Goal: Information Seeking & Learning: Learn about a topic

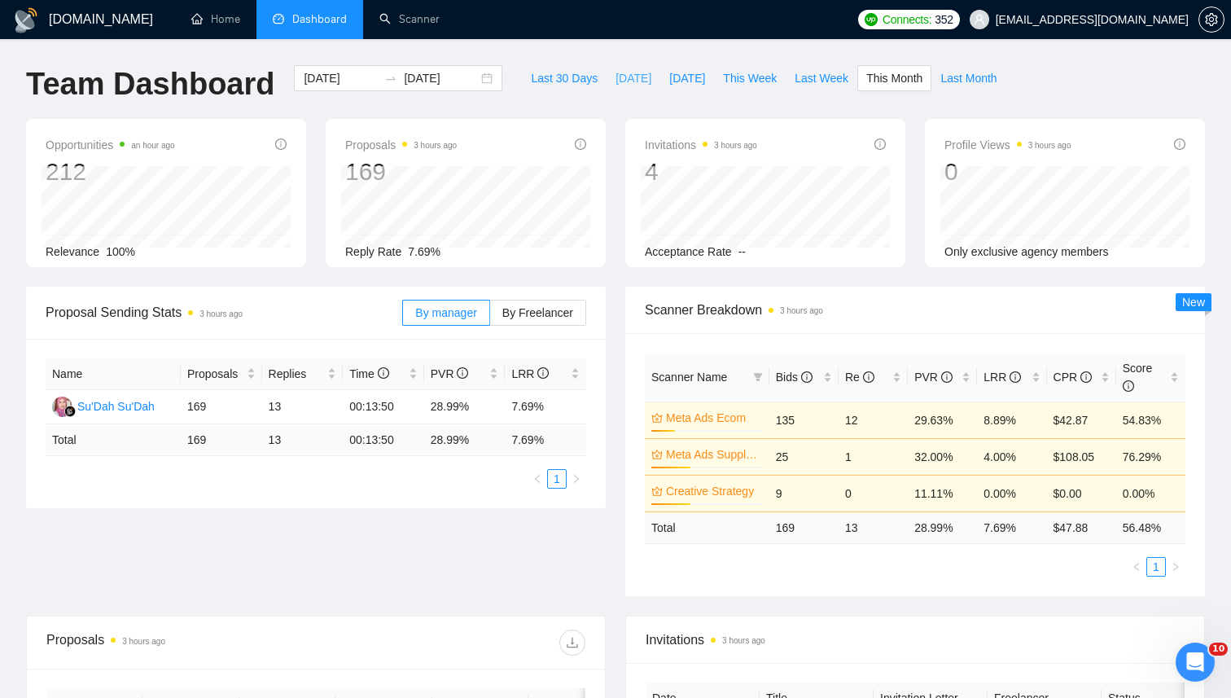
click at [616, 79] on span "[DATE]" at bounding box center [634, 78] width 36 height 18
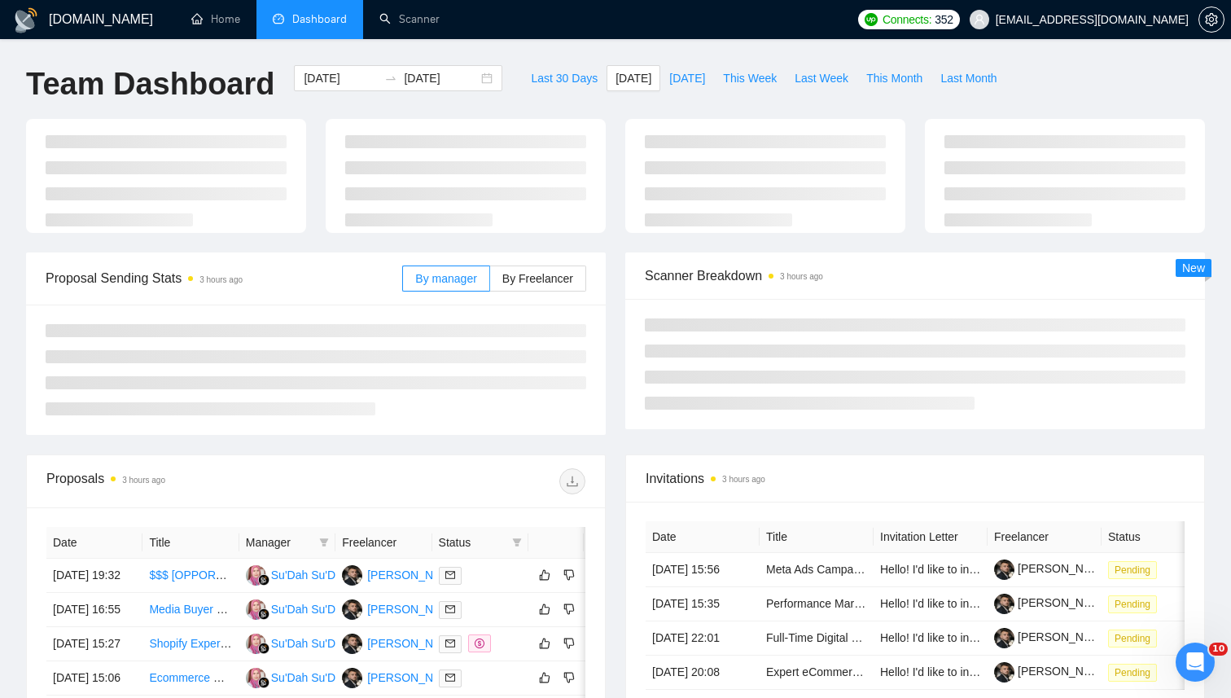
type input "[DATE]"
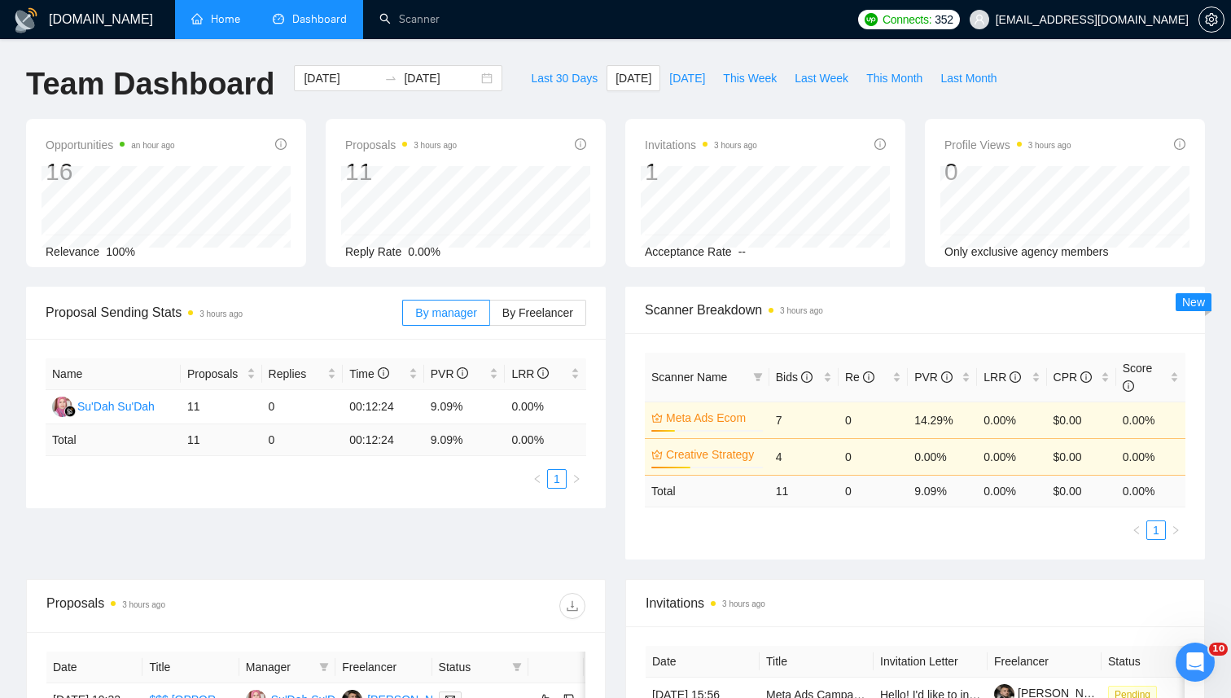
click at [213, 21] on link "Home" at bounding box center [215, 19] width 49 height 14
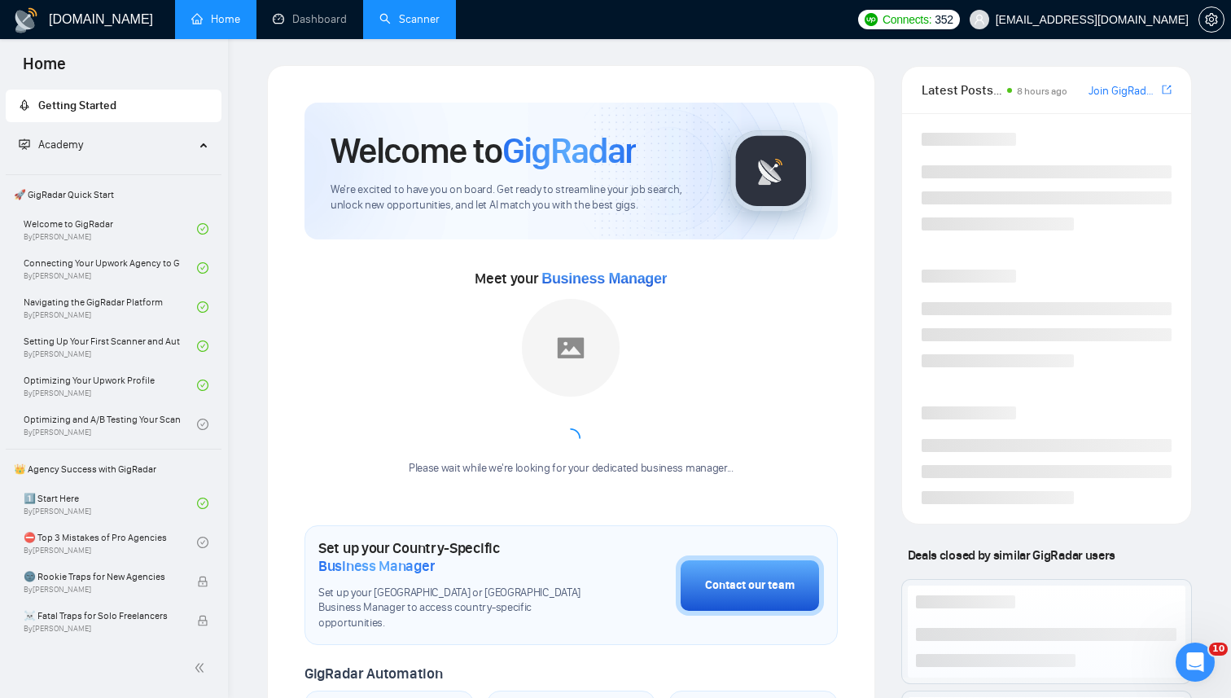
click at [437, 26] on link "Scanner" at bounding box center [409, 19] width 60 height 14
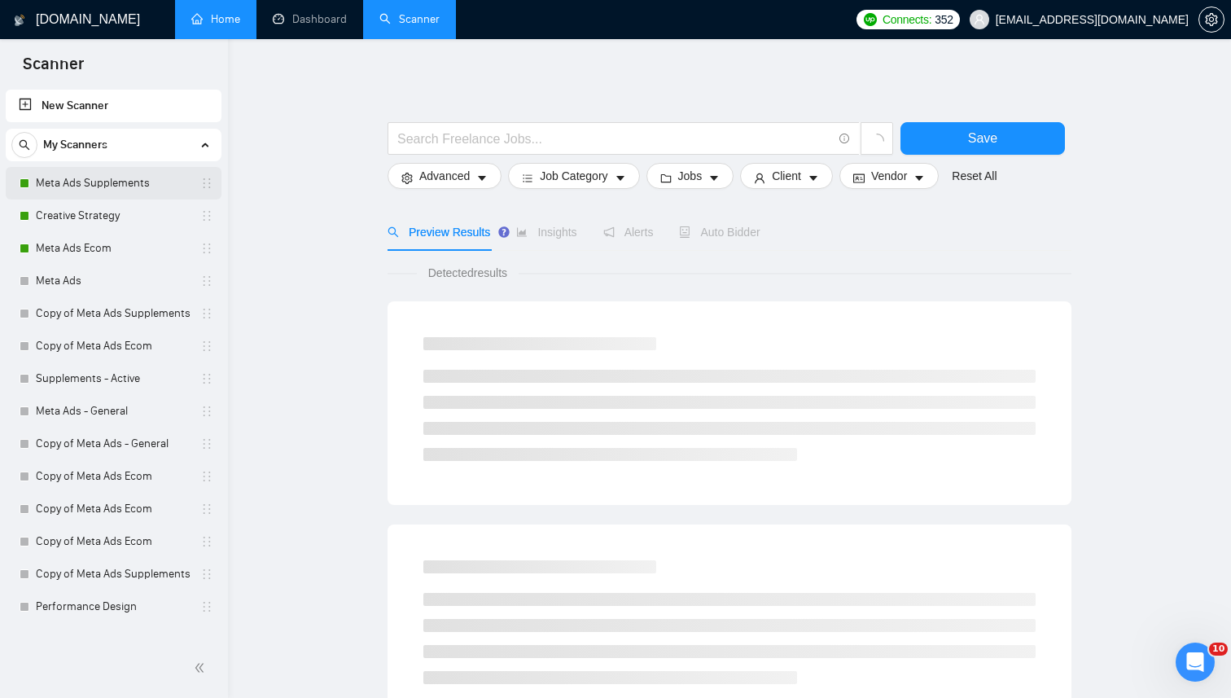
click at [129, 197] on link "Meta Ads Supplements" at bounding box center [113, 183] width 155 height 33
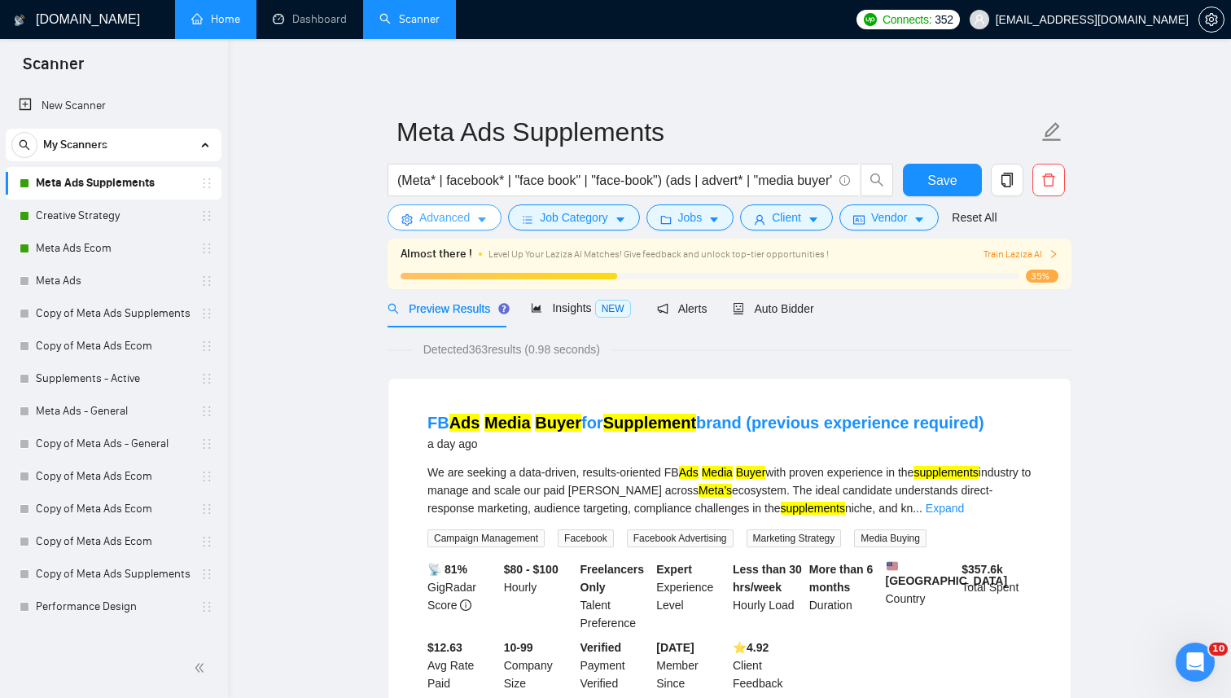
click at [463, 208] on button "Advanced" at bounding box center [445, 217] width 114 height 26
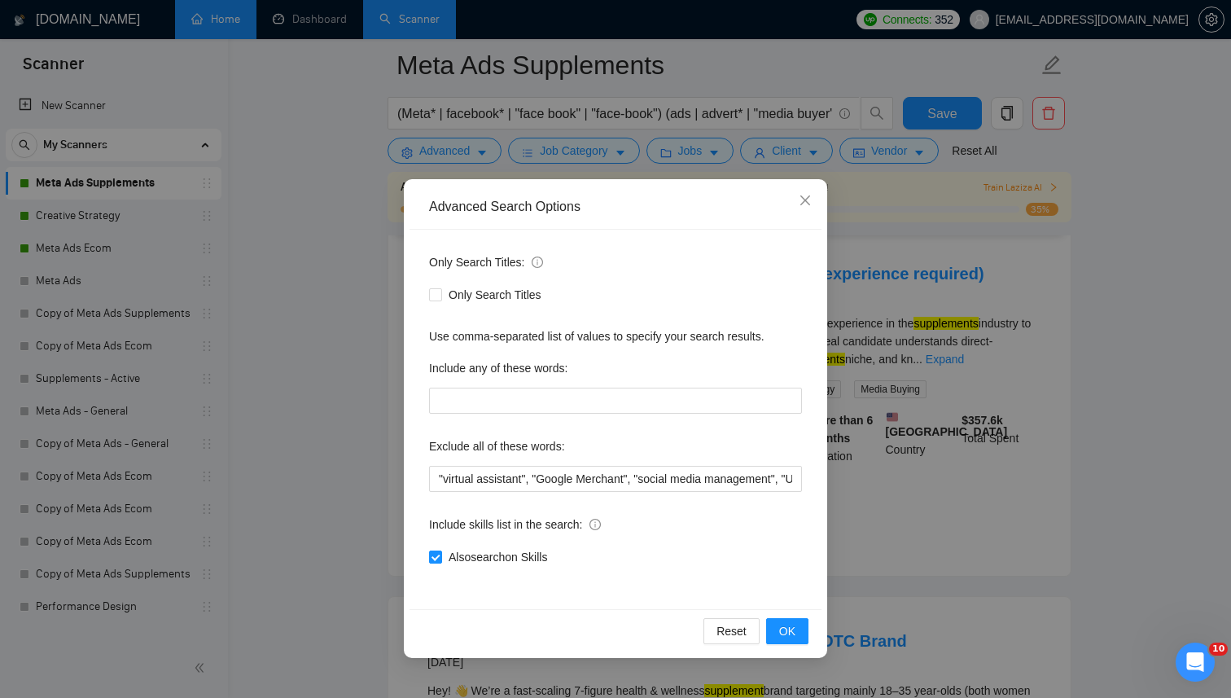
scroll to position [194, 0]
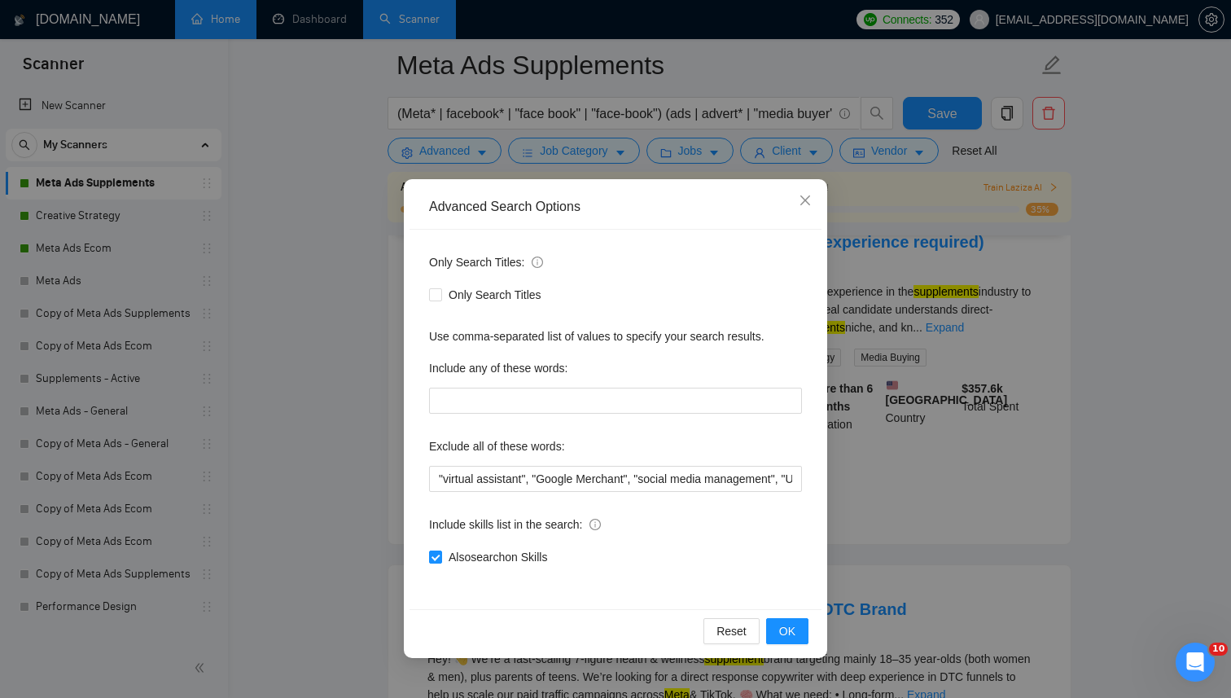
click at [937, 332] on div "Advanced Search Options Only Search Titles: Only Search Titles Use comma-separa…" at bounding box center [615, 349] width 1231 height 698
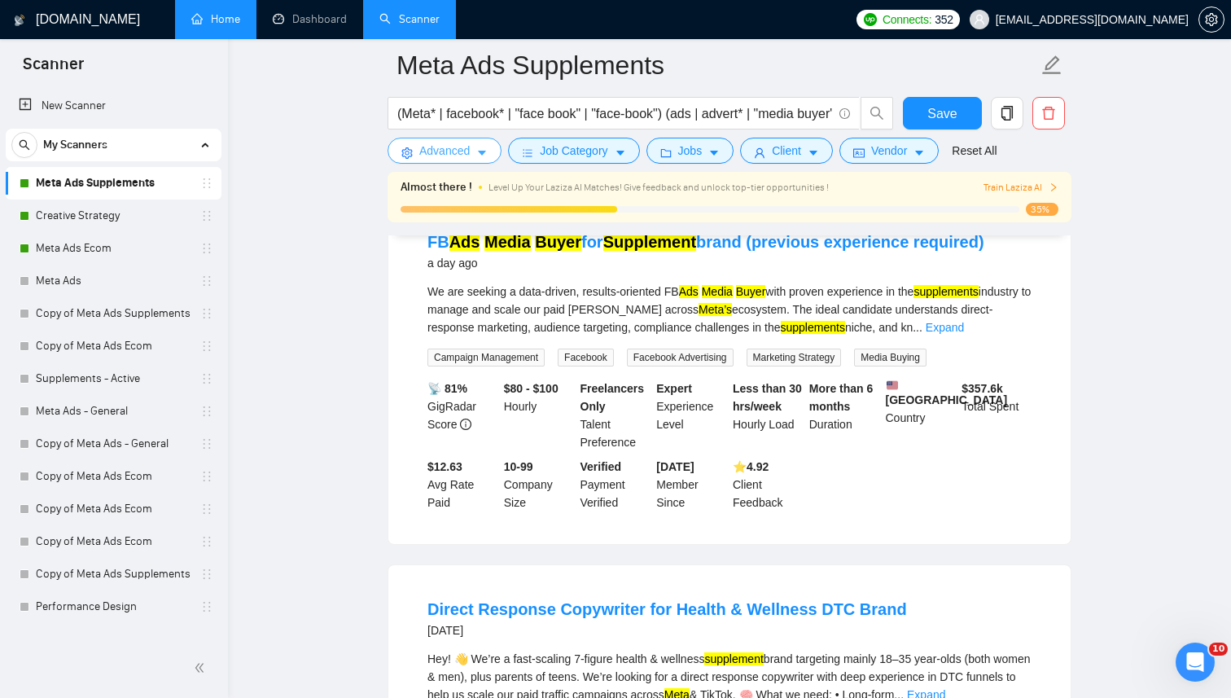
scroll to position [0, 0]
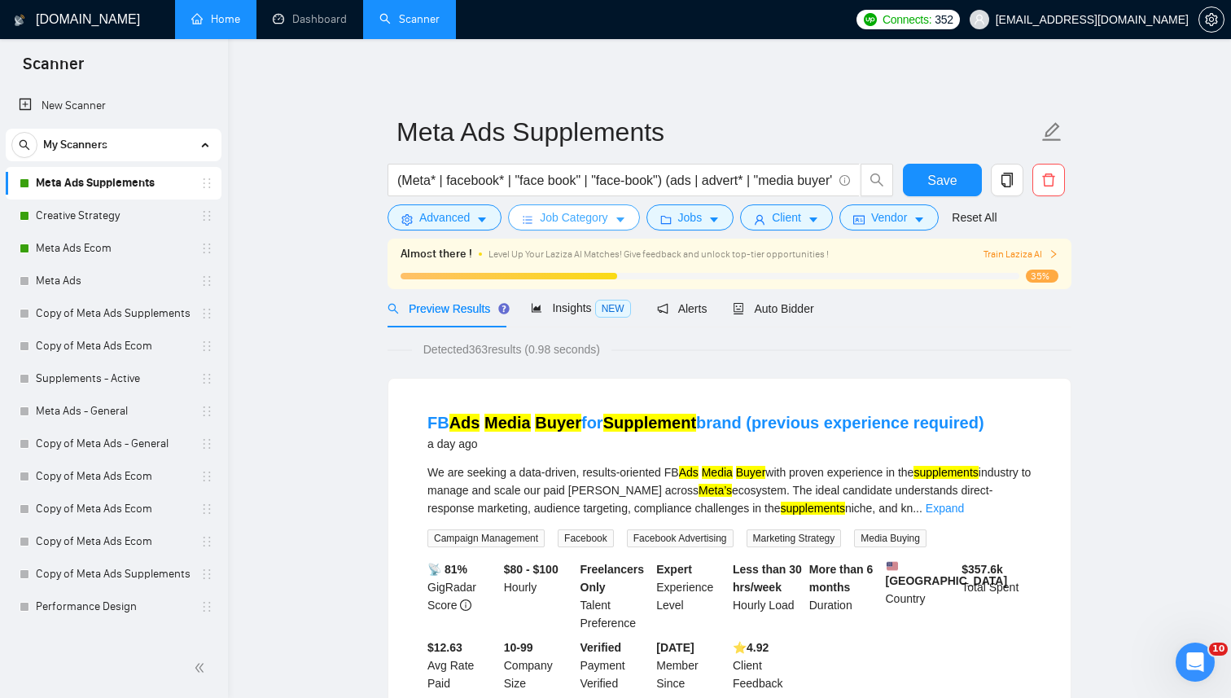
click at [607, 229] on button "Job Category" at bounding box center [573, 217] width 131 height 26
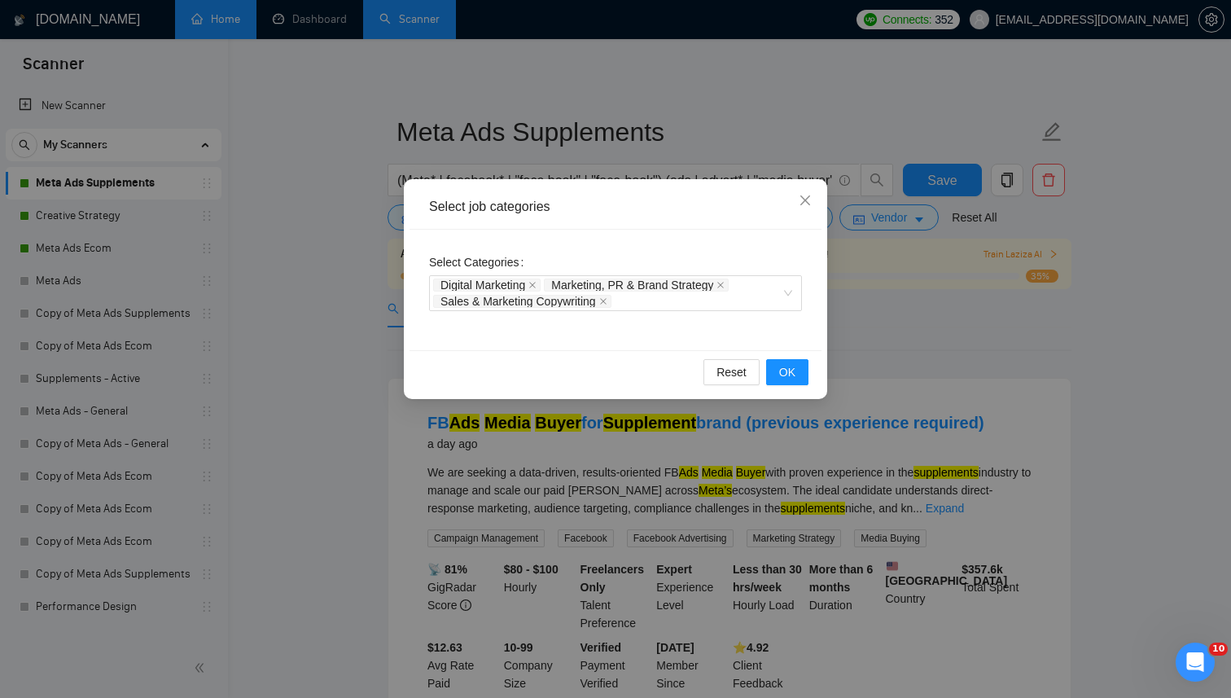
click at [851, 313] on div "Select job categories Select Categories Digital Marketing Marketing, PR & Brand…" at bounding box center [615, 349] width 1231 height 698
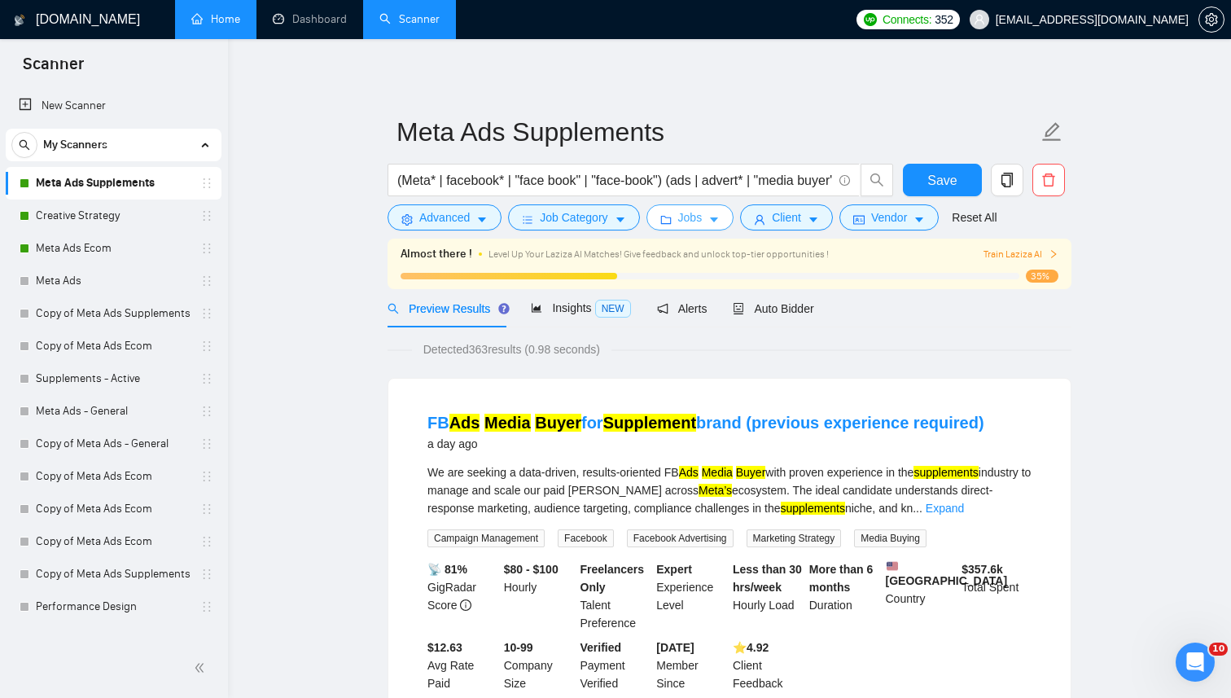
click at [708, 210] on button "Jobs" at bounding box center [691, 217] width 88 height 26
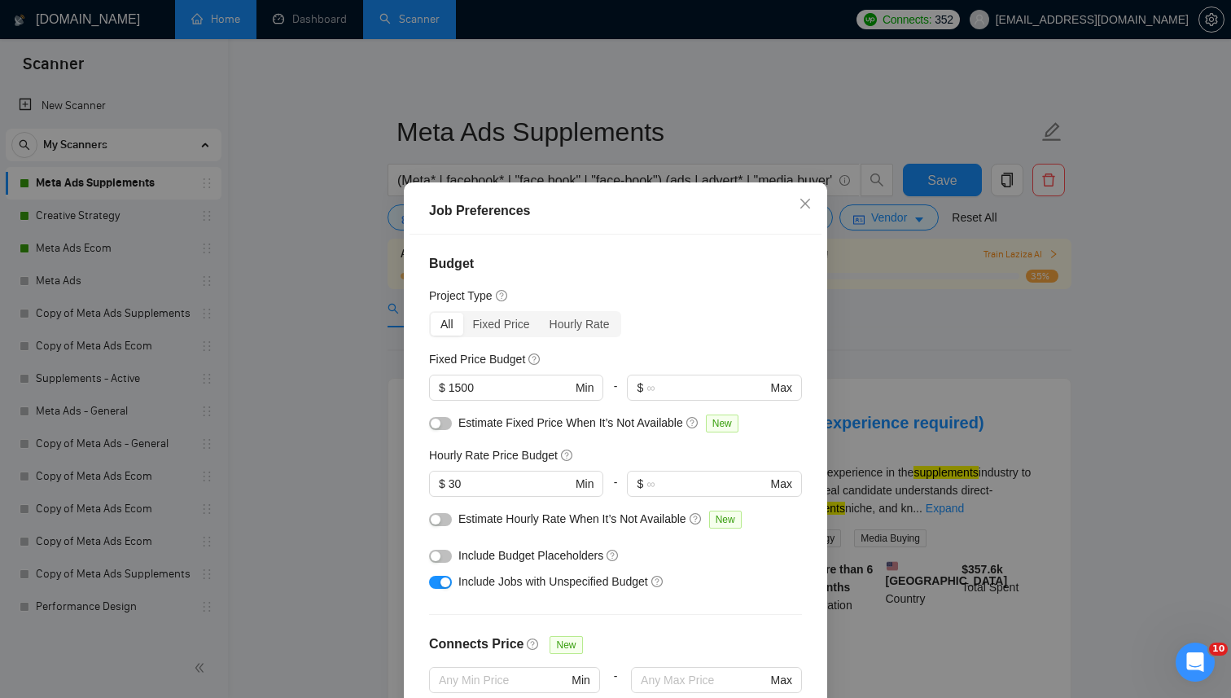
click at [936, 328] on div "Job Preferences Budget Project Type All Fixed Price Hourly Rate Fixed Price Bud…" at bounding box center [615, 349] width 1231 height 698
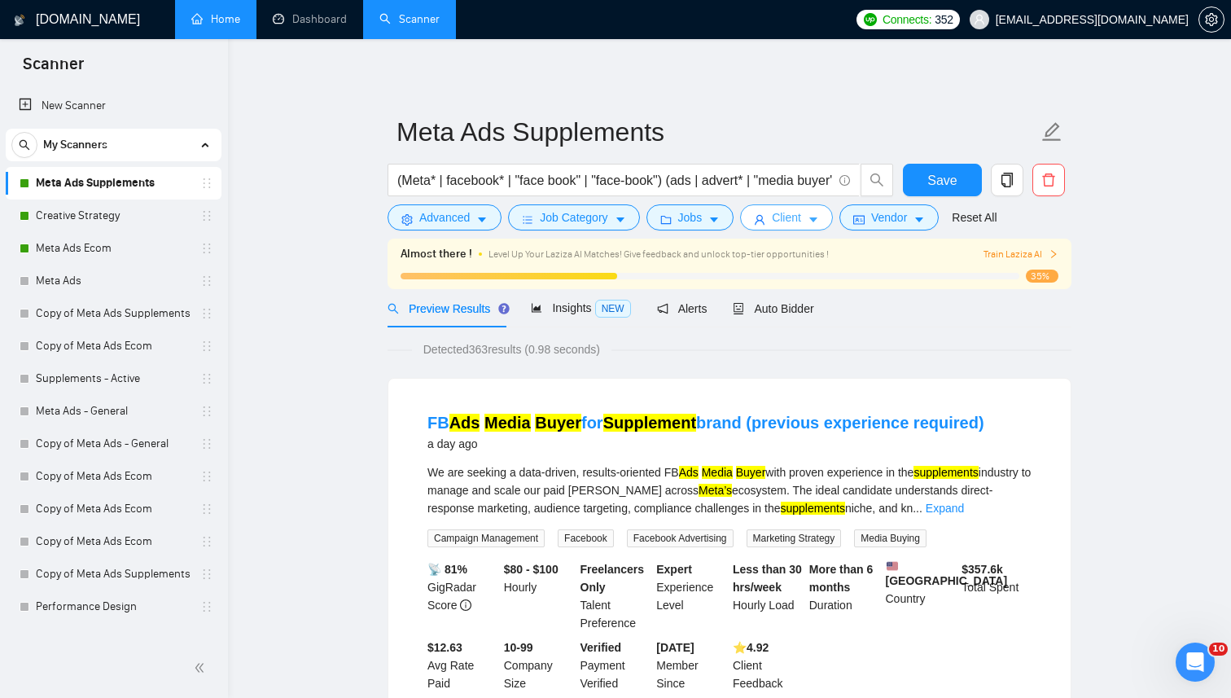
click at [765, 213] on span "user" at bounding box center [759, 219] width 11 height 12
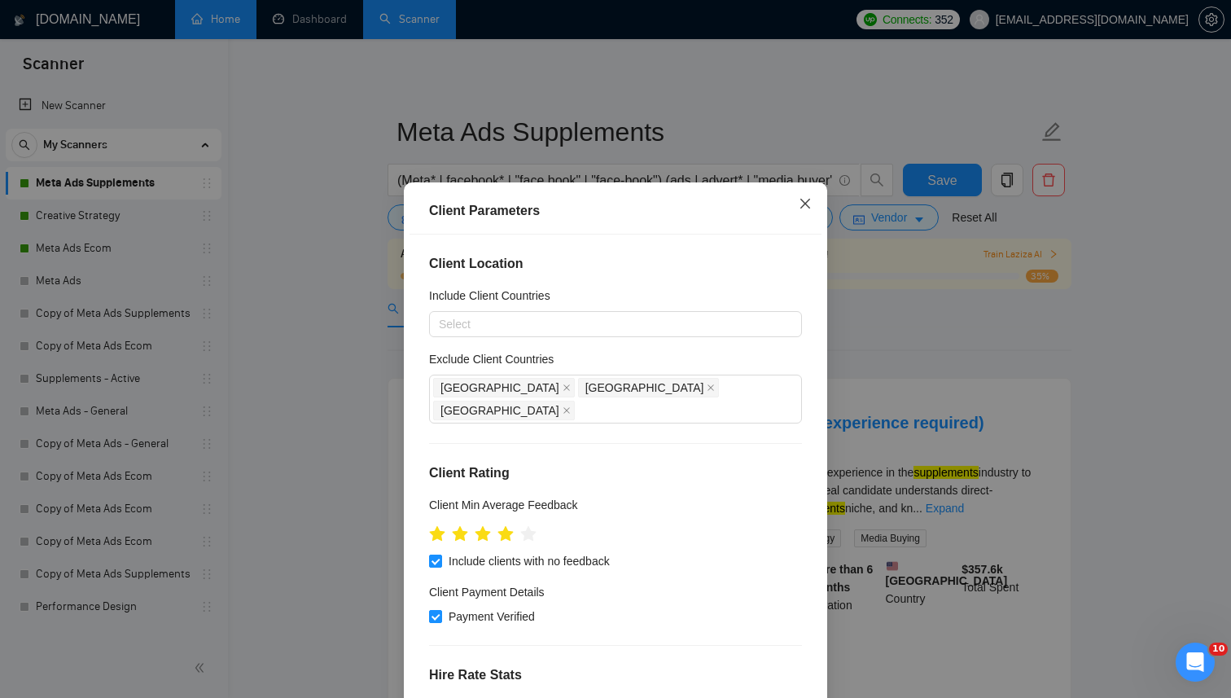
click at [806, 208] on icon "close" at bounding box center [805, 203] width 13 height 13
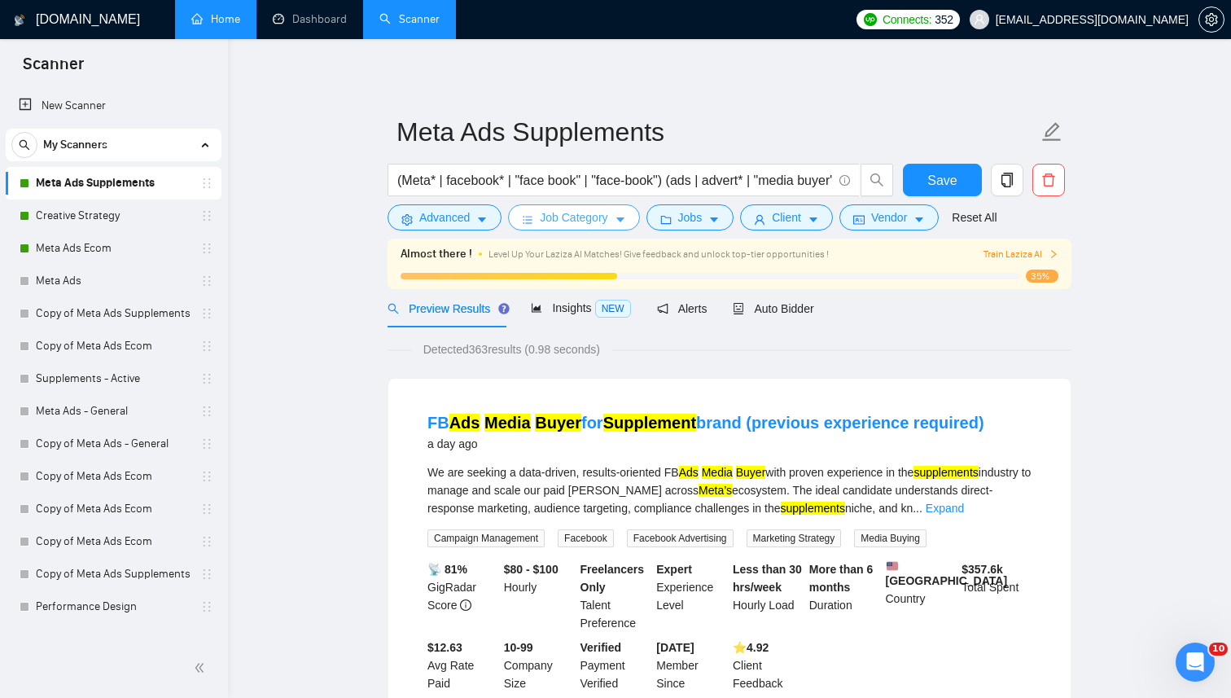
click at [612, 214] on button "Job Category" at bounding box center [573, 217] width 131 height 26
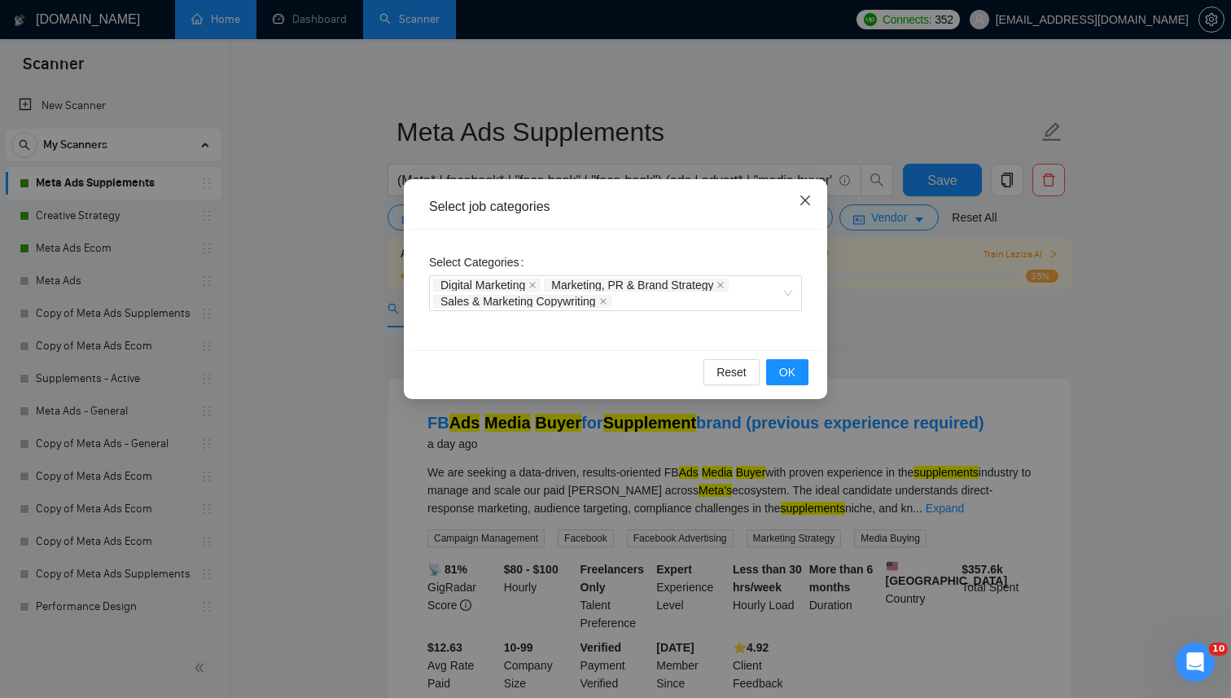
click at [806, 195] on icon "close" at bounding box center [805, 200] width 13 height 13
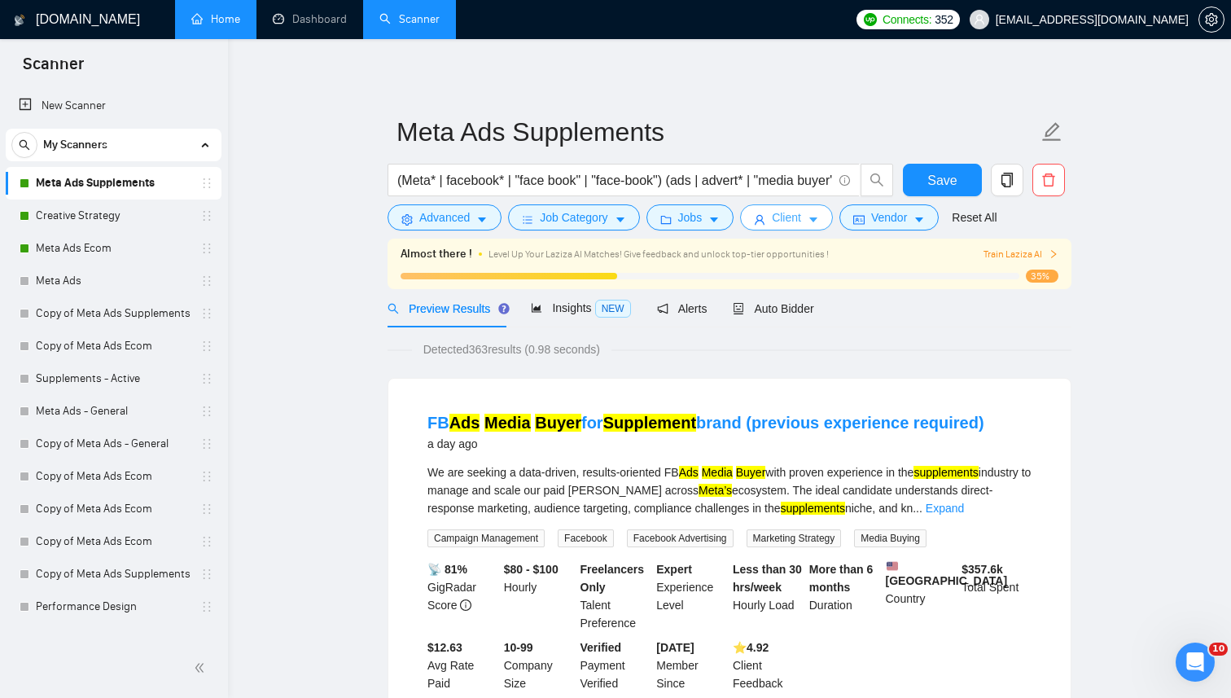
click at [801, 217] on span "Client" at bounding box center [786, 217] width 29 height 18
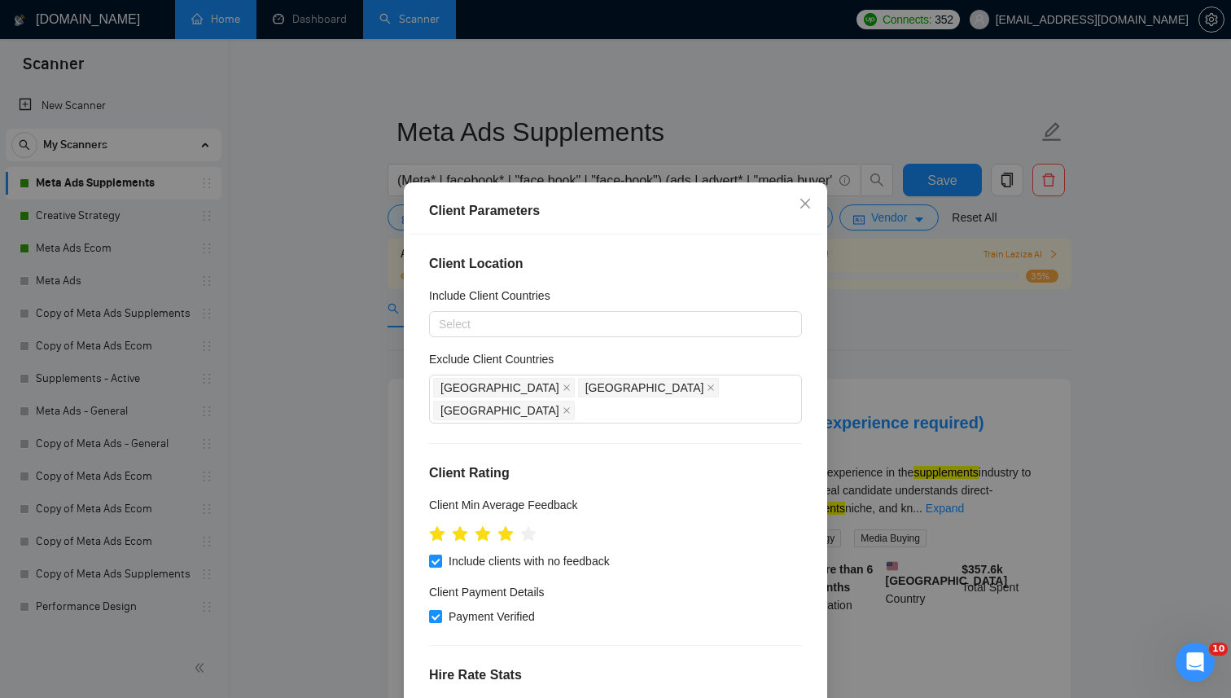
click at [907, 329] on div "Client Parameters Client Location Include Client Countries Select Exclude Clien…" at bounding box center [615, 349] width 1231 height 698
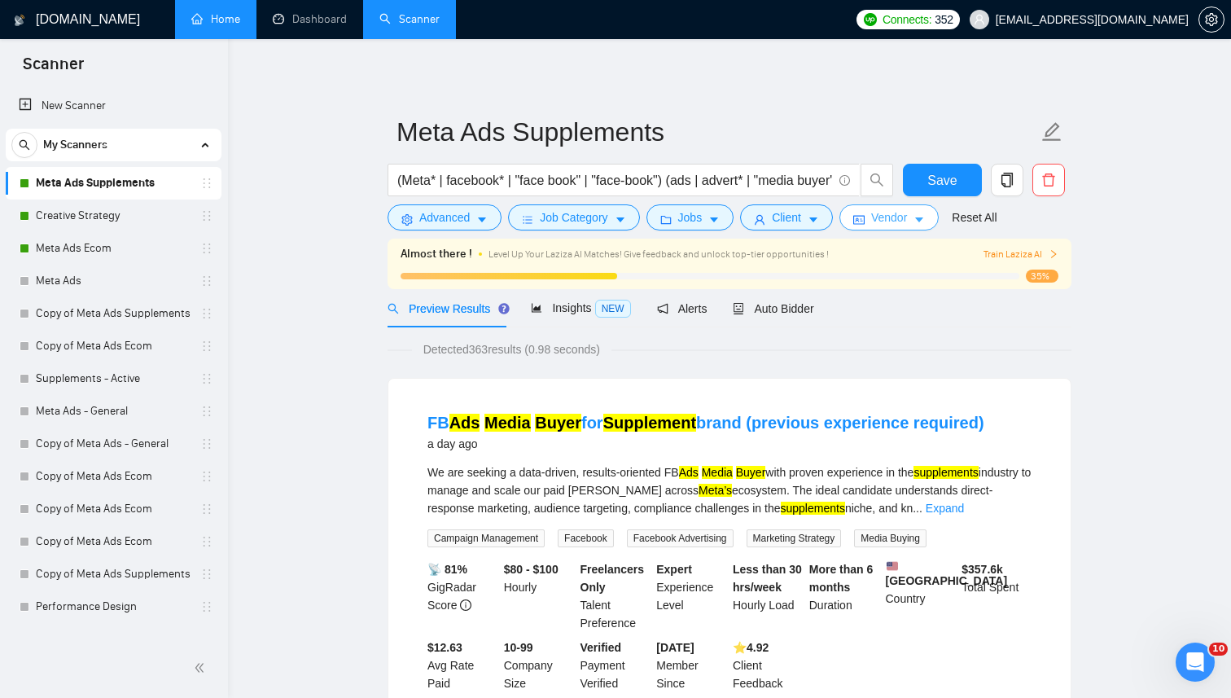
click at [901, 222] on span "Vendor" at bounding box center [889, 217] width 36 height 18
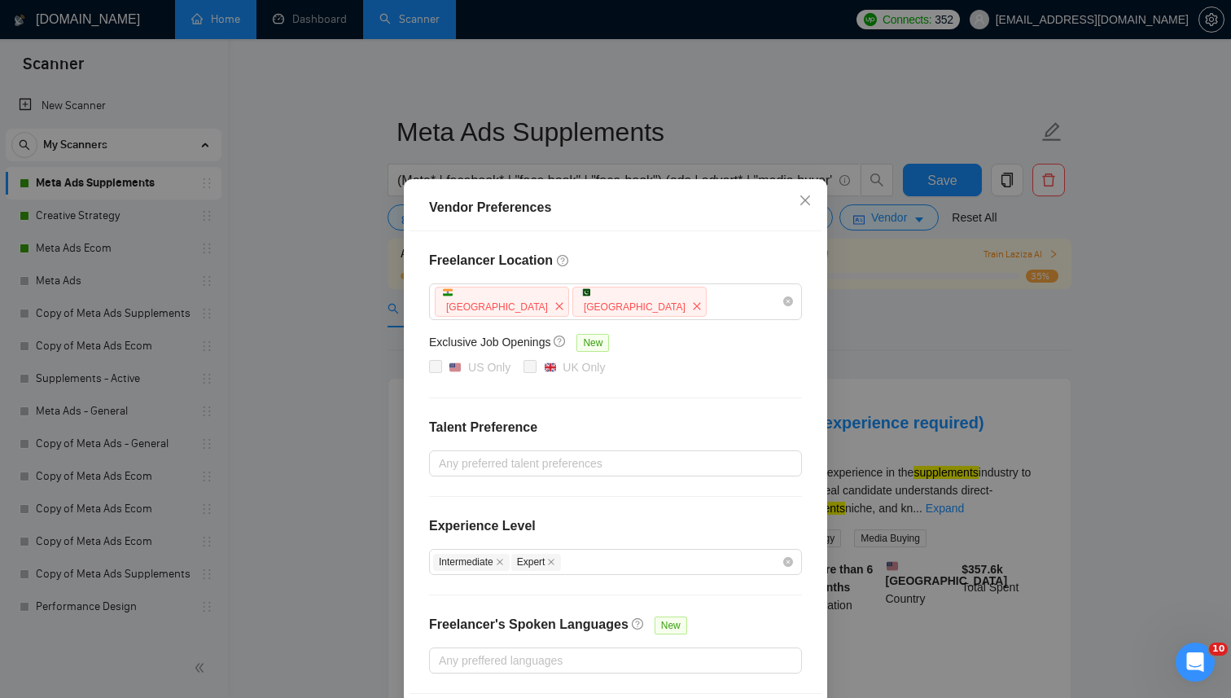
scroll to position [65, 0]
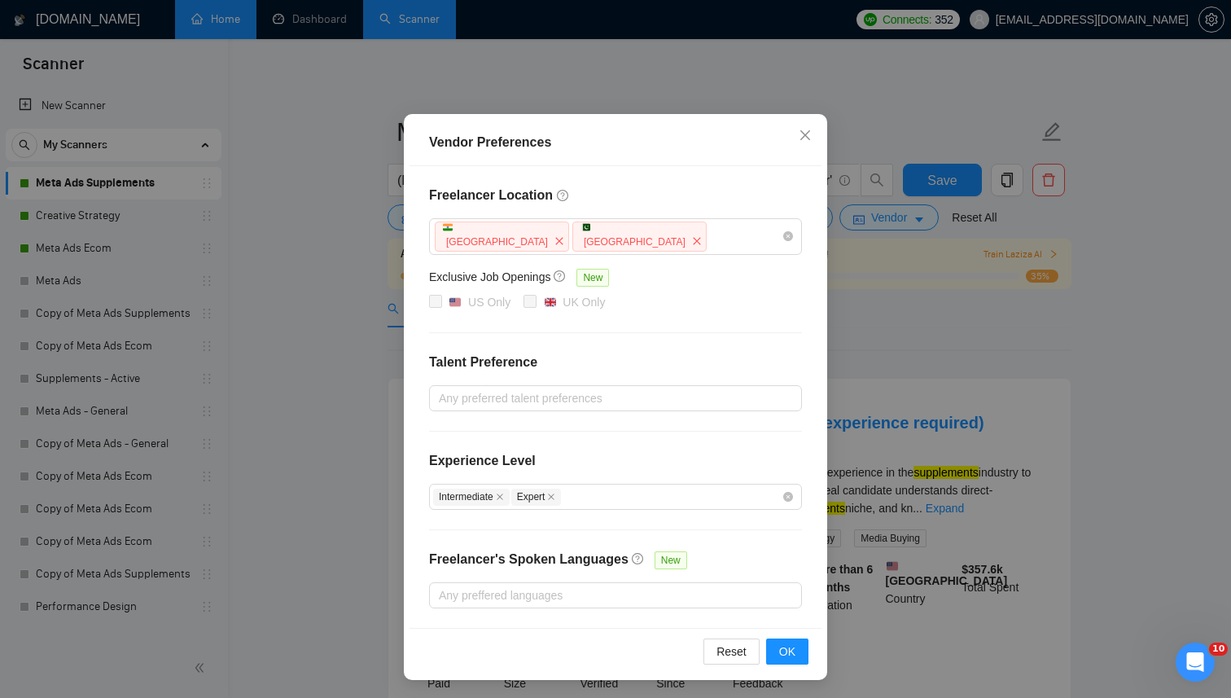
click at [928, 281] on div "Vendor Preferences Freelancer Location India Pakistan Exclusive Job Openings Ne…" at bounding box center [615, 349] width 1231 height 698
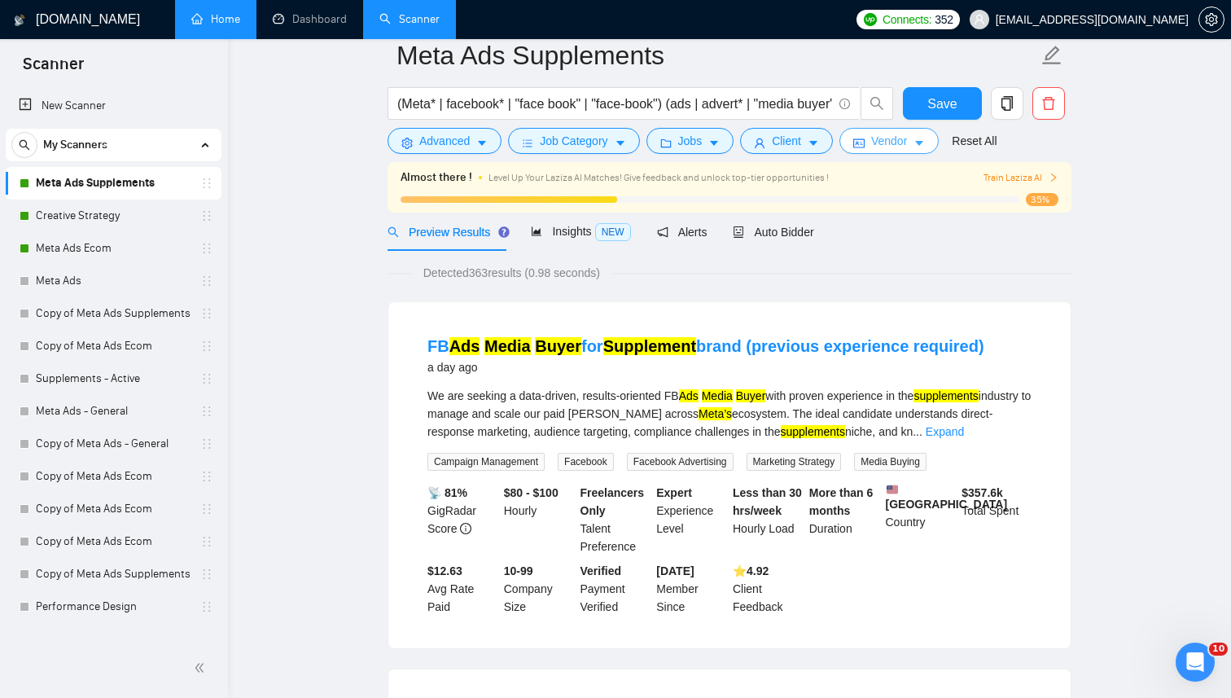
scroll to position [0, 0]
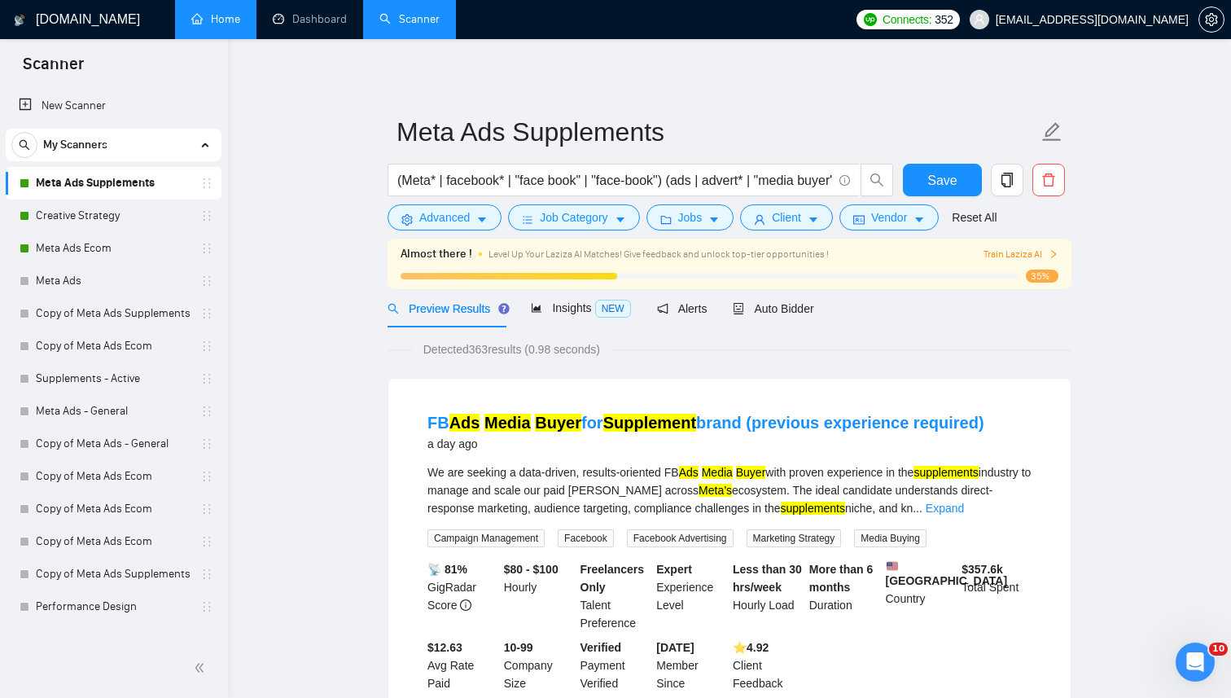
click at [928, 281] on div "35%" at bounding box center [730, 276] width 658 height 13
click at [322, 12] on link "Dashboard" at bounding box center [310, 19] width 74 height 14
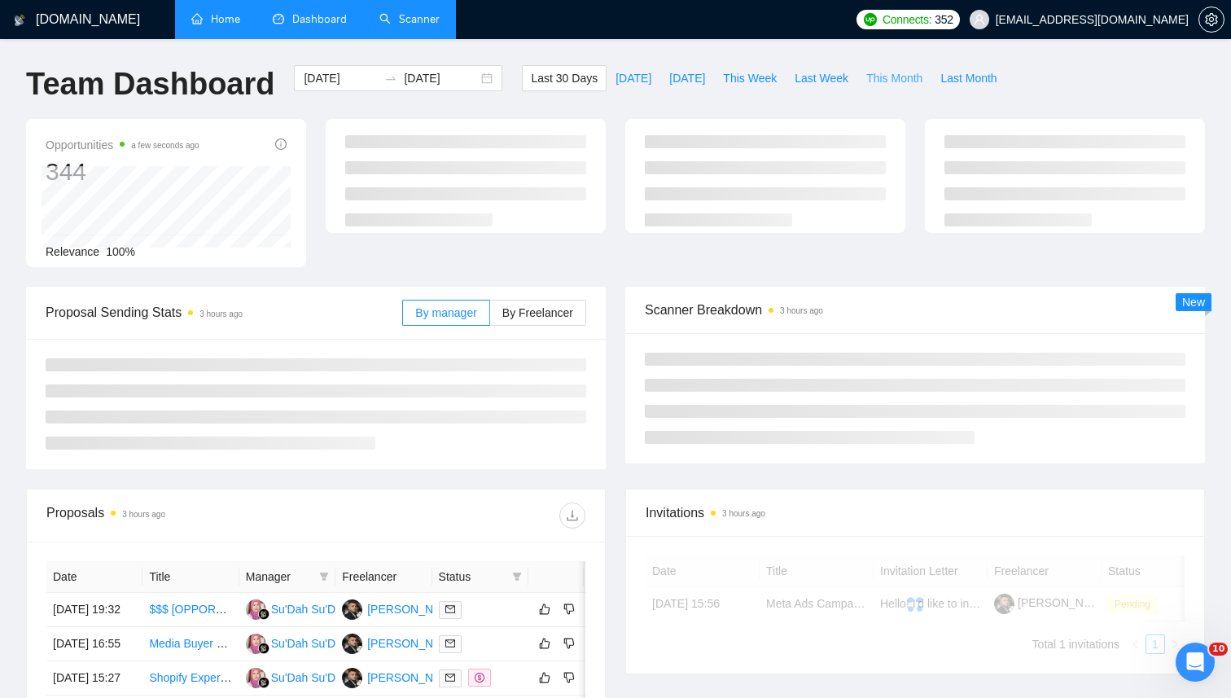
click at [905, 78] on span "This Month" at bounding box center [894, 78] width 56 height 18
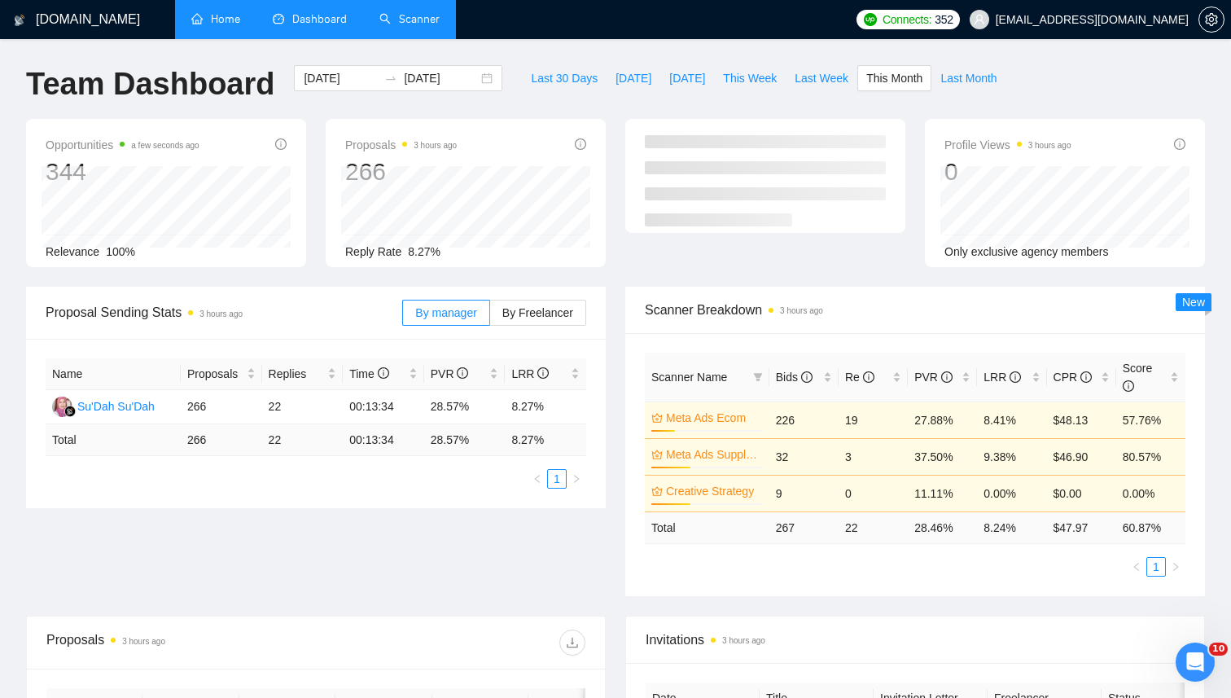
type input "2025-09-01"
type input "2025-09-30"
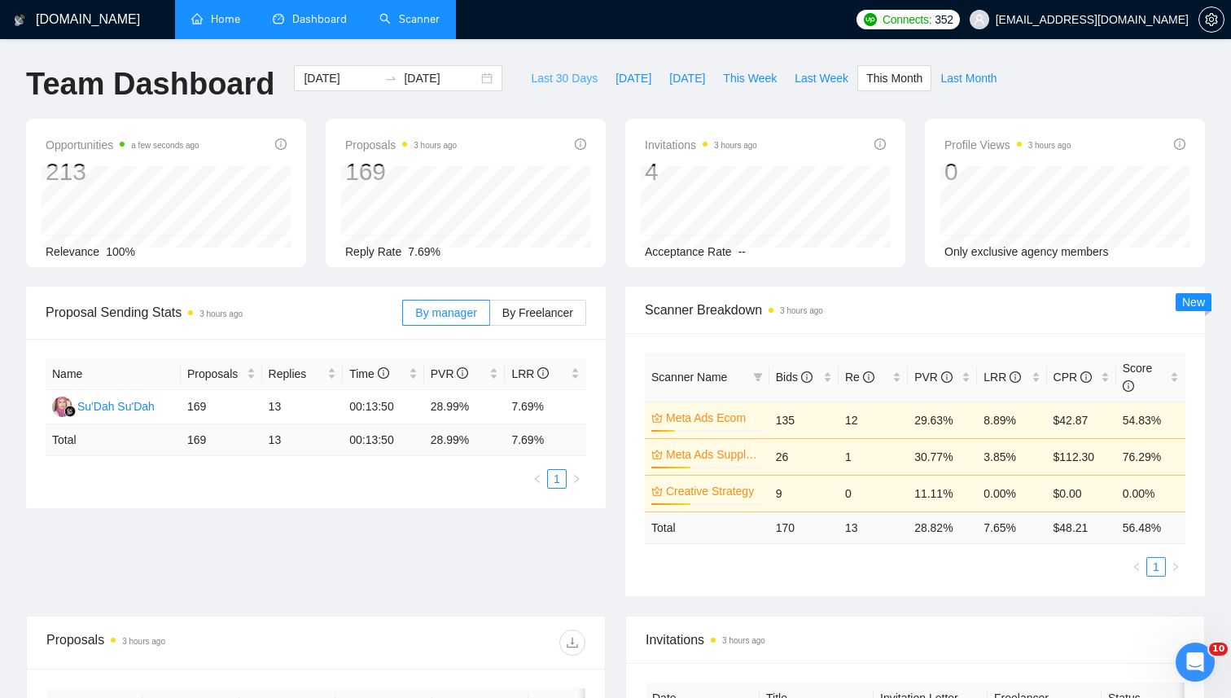
click at [571, 83] on span "Last 30 Days" at bounding box center [564, 78] width 67 height 18
type input "[DATE]"
click at [427, 77] on input "[DATE]" at bounding box center [441, 78] width 74 height 18
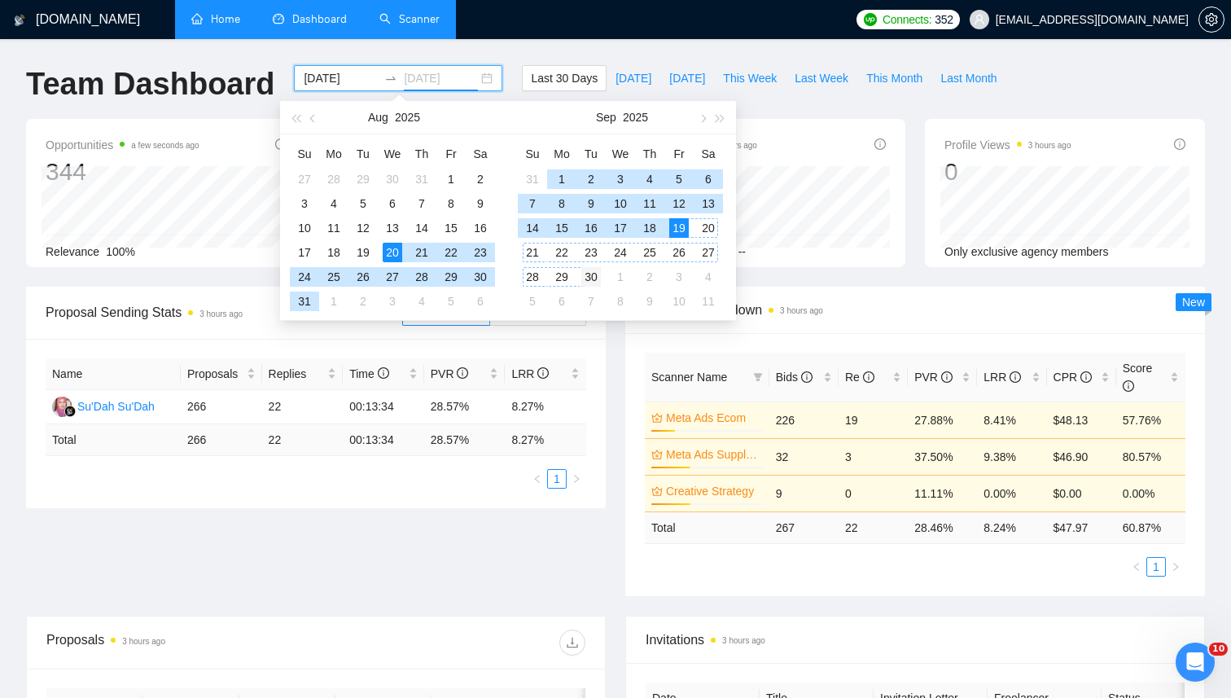
type input "2025-09-30"
click at [598, 272] on div "30" at bounding box center [591, 277] width 20 height 20
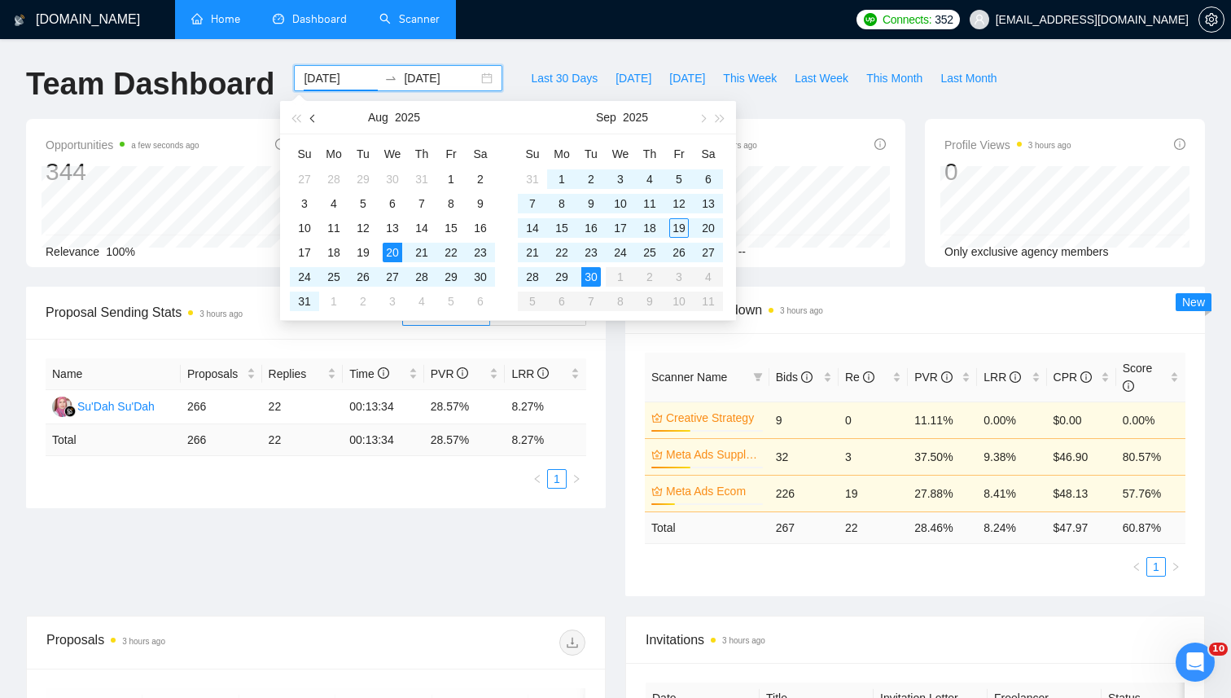
click at [318, 121] on button "button" at bounding box center [314, 117] width 18 height 33
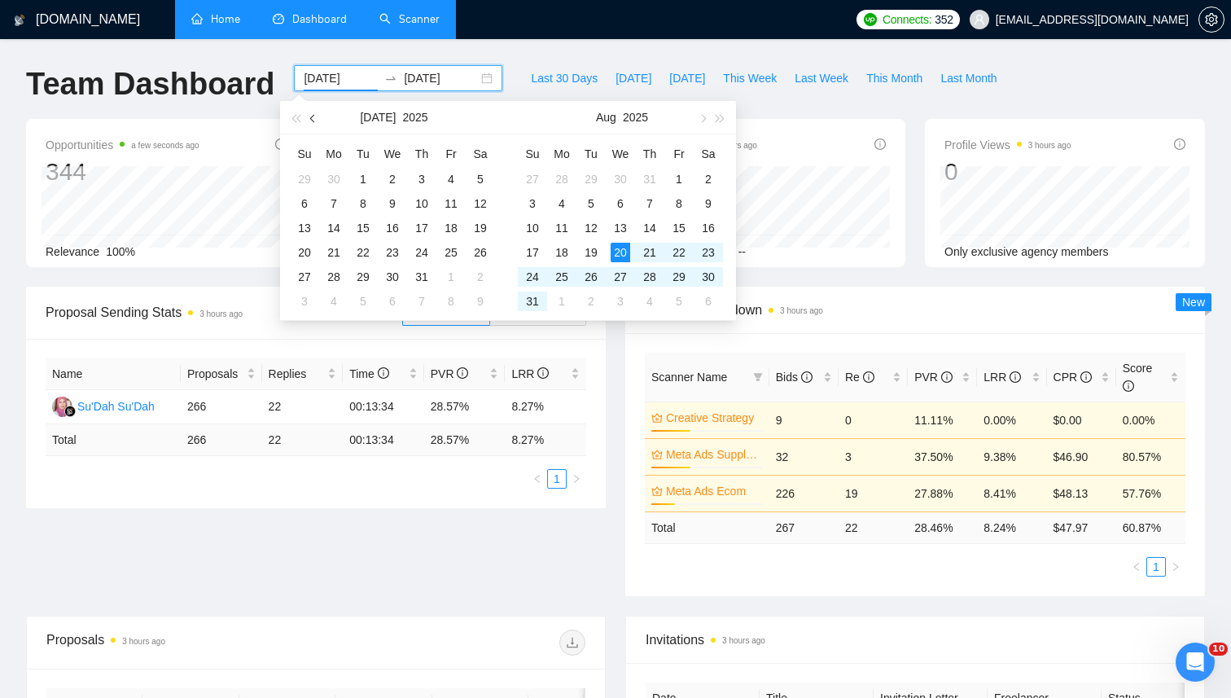
click at [318, 121] on button "button" at bounding box center [314, 117] width 18 height 33
click at [316, 117] on span "button" at bounding box center [314, 118] width 8 height 8
click at [313, 119] on span "button" at bounding box center [314, 118] width 8 height 8
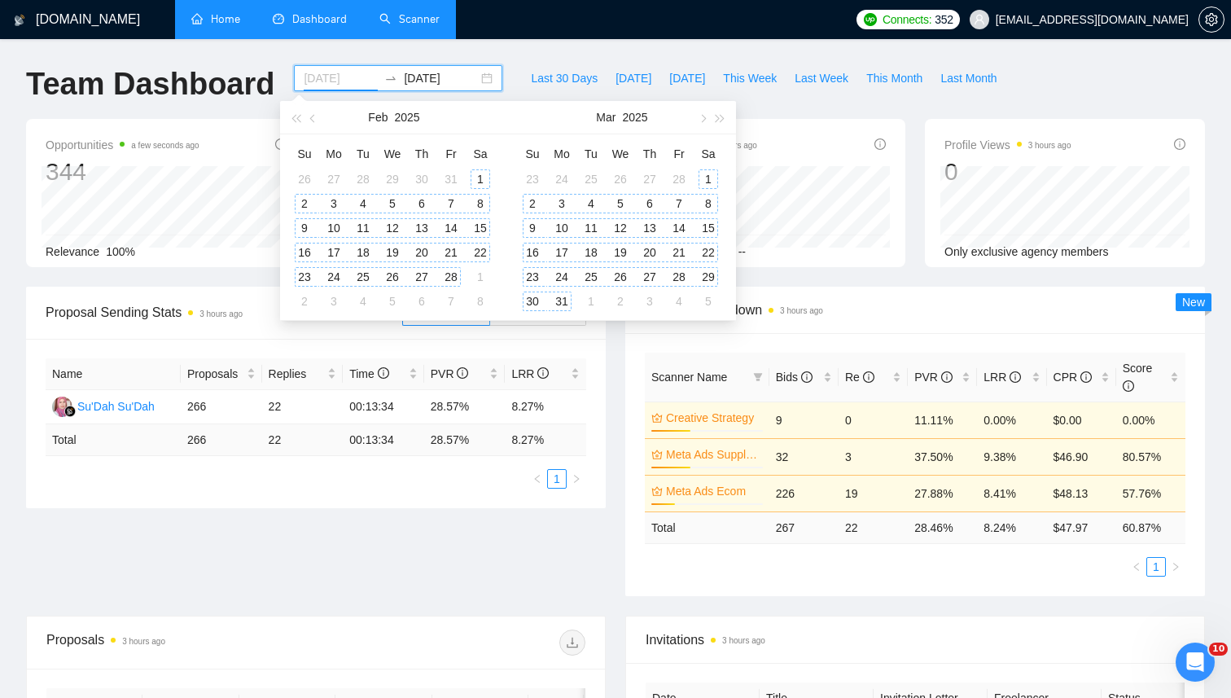
click at [487, 181] on div "1" at bounding box center [481, 179] width 20 height 20
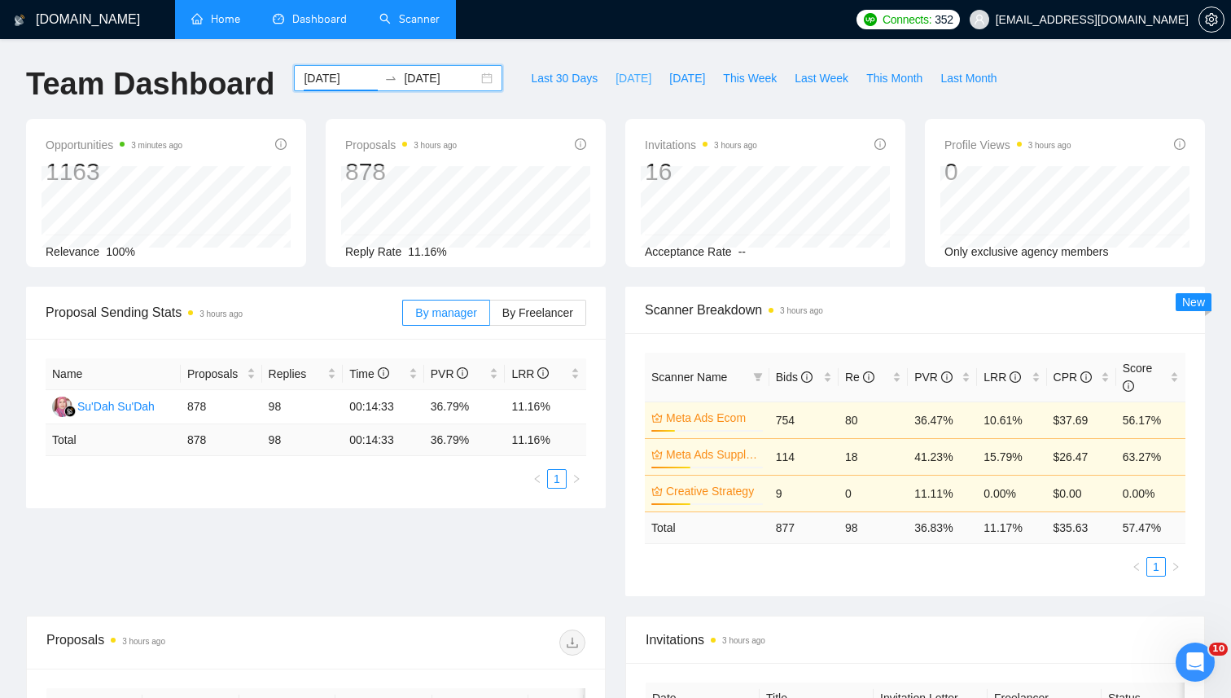
click at [617, 80] on span "[DATE]" at bounding box center [634, 78] width 36 height 18
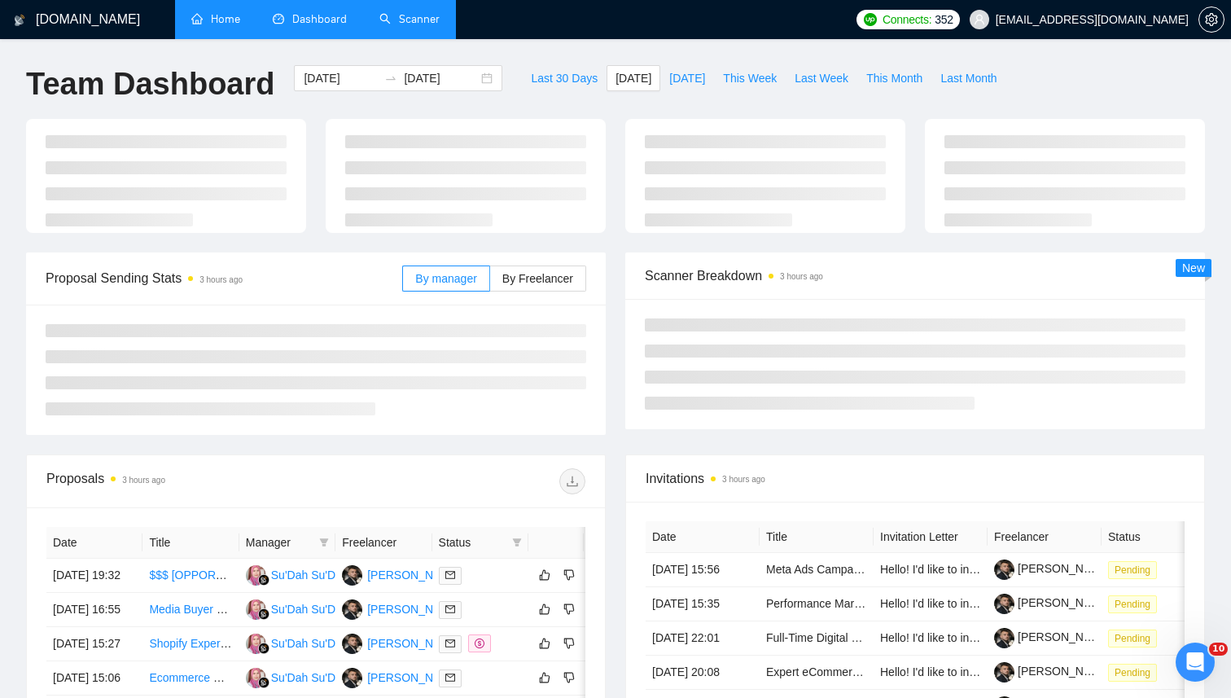
type input "[DATE]"
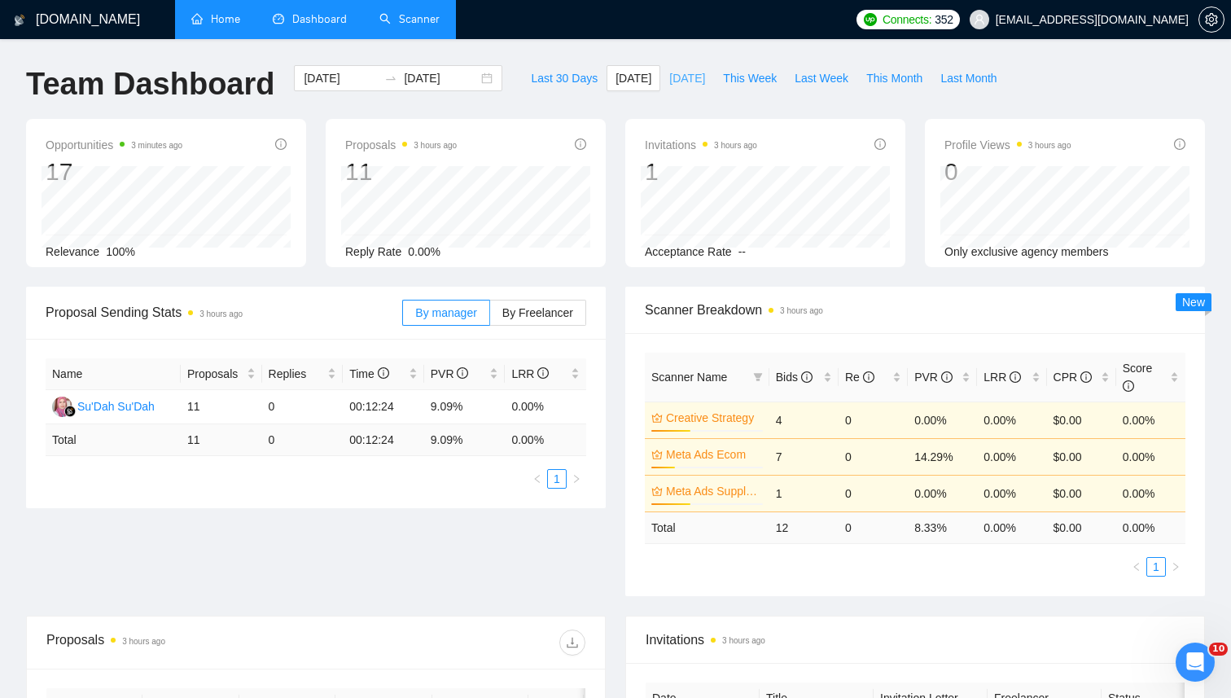
click at [669, 79] on span "[DATE]" at bounding box center [687, 78] width 36 height 18
type input "2025-09-18"
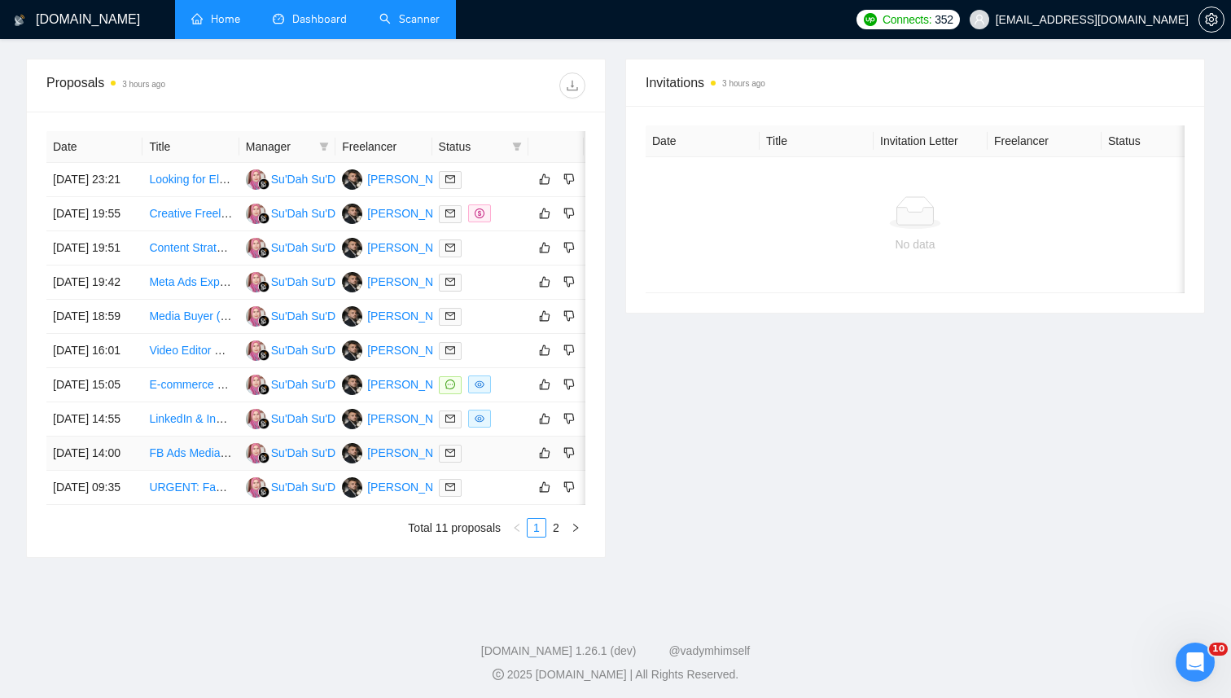
scroll to position [525, 0]
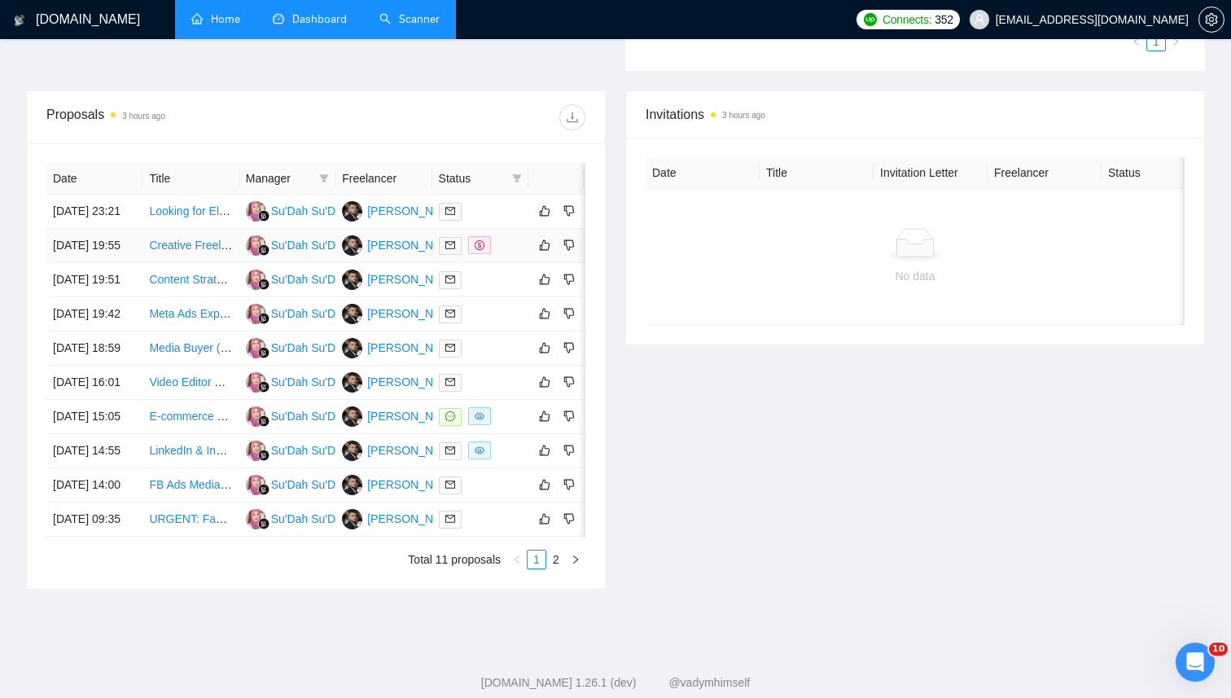
click at [197, 252] on link "Creative Freelancer Needed for Paid Media Campaigns" at bounding box center [289, 245] width 281 height 13
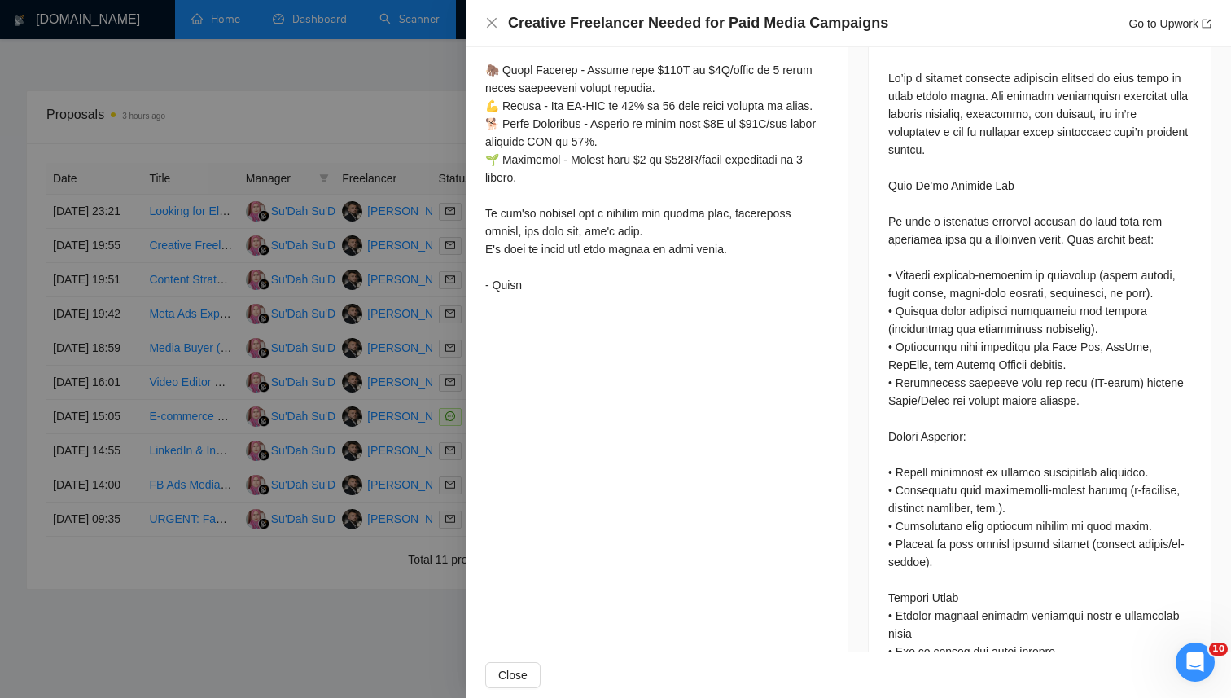
scroll to position [747, 0]
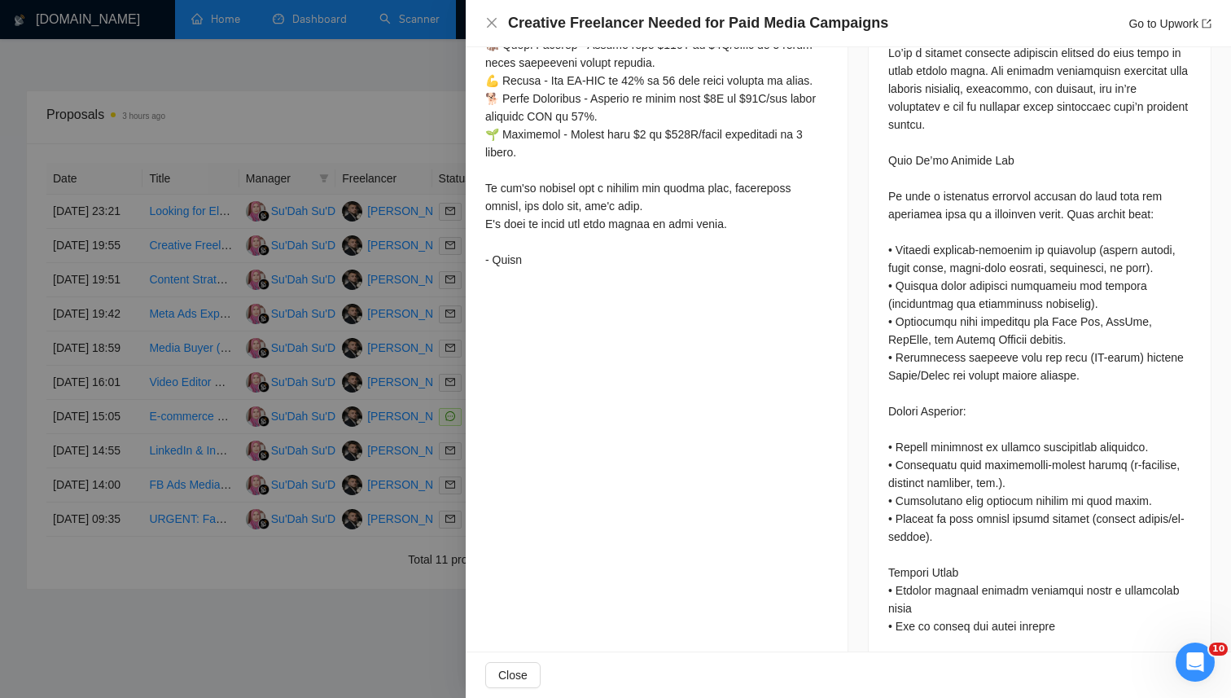
click at [311, 102] on div at bounding box center [615, 349] width 1231 height 698
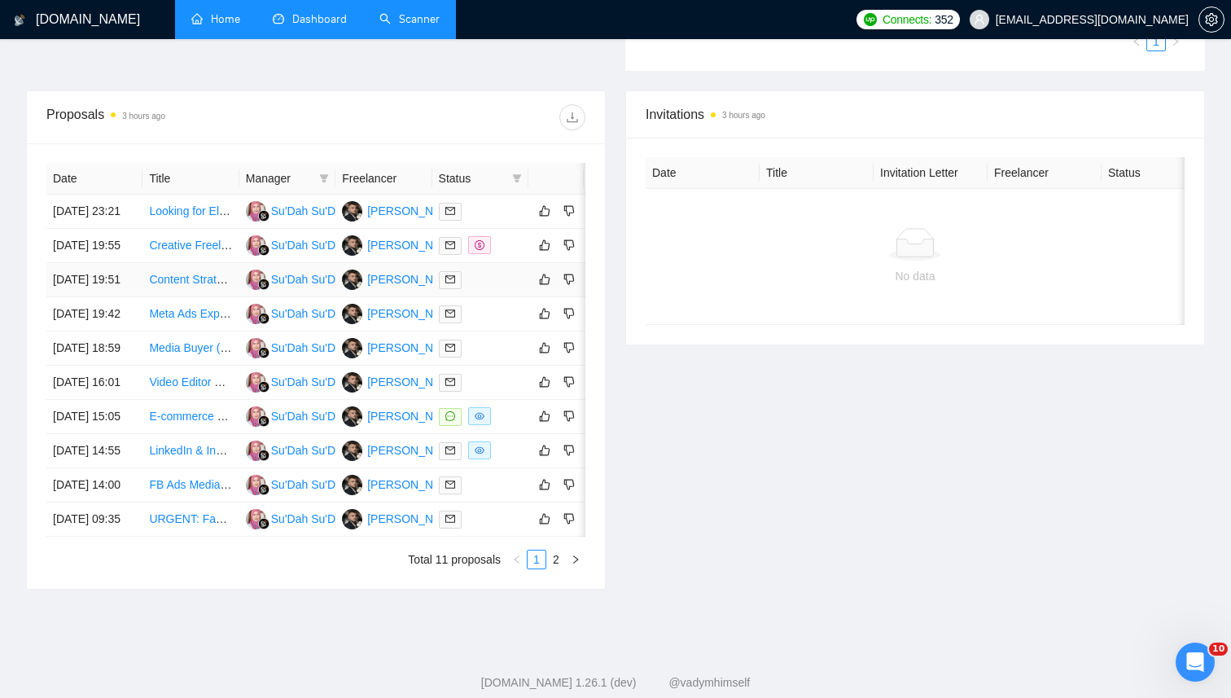
click at [184, 297] on td "Content Strategist for Home DTC brand" at bounding box center [190, 280] width 96 height 34
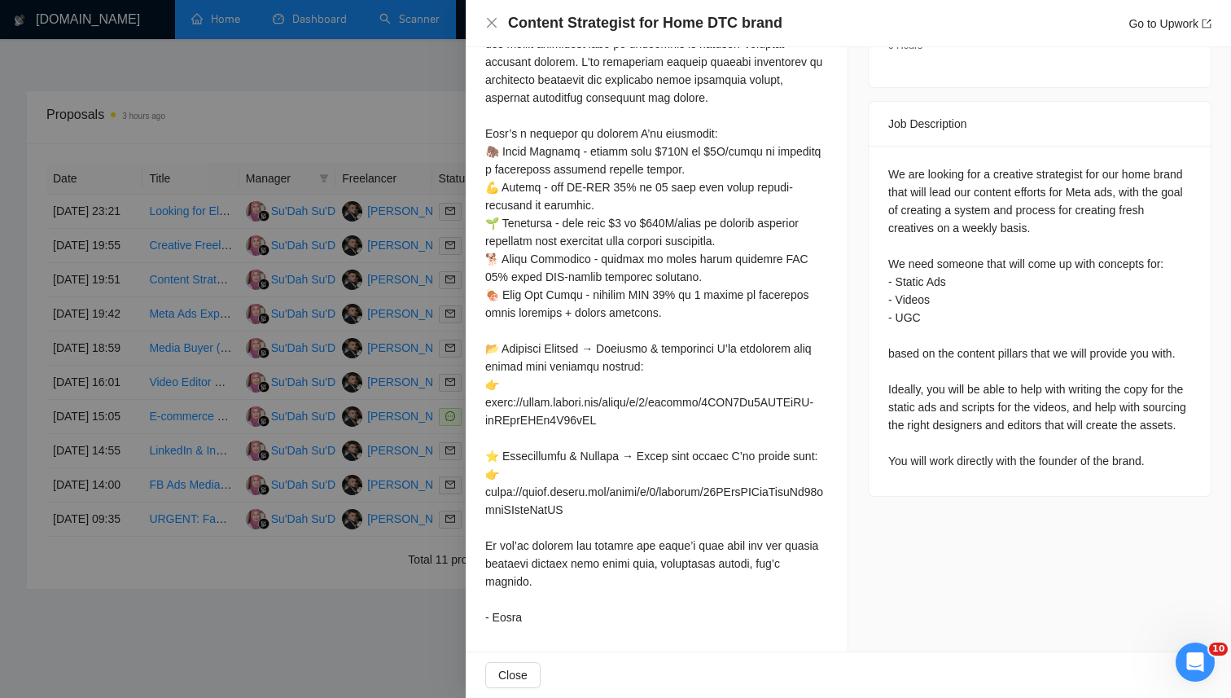
click at [162, 318] on div at bounding box center [615, 349] width 1231 height 698
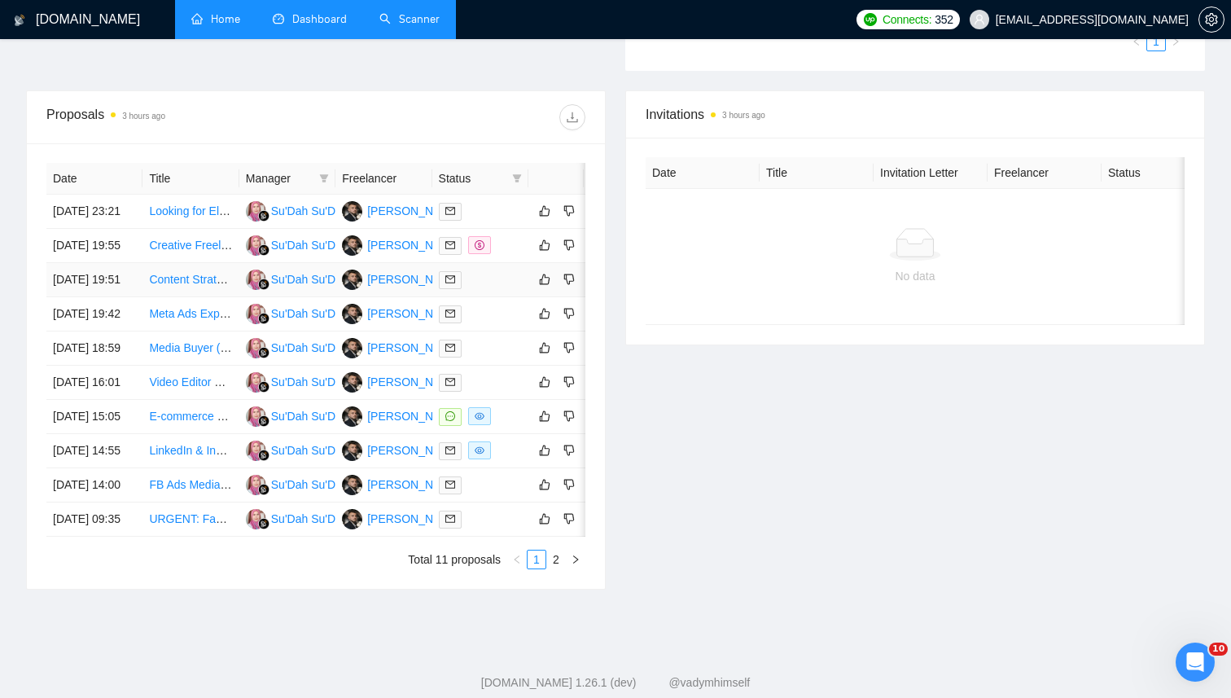
click at [178, 286] on link "Content Strategist for Home DTC brand" at bounding box center [249, 279] width 200 height 13
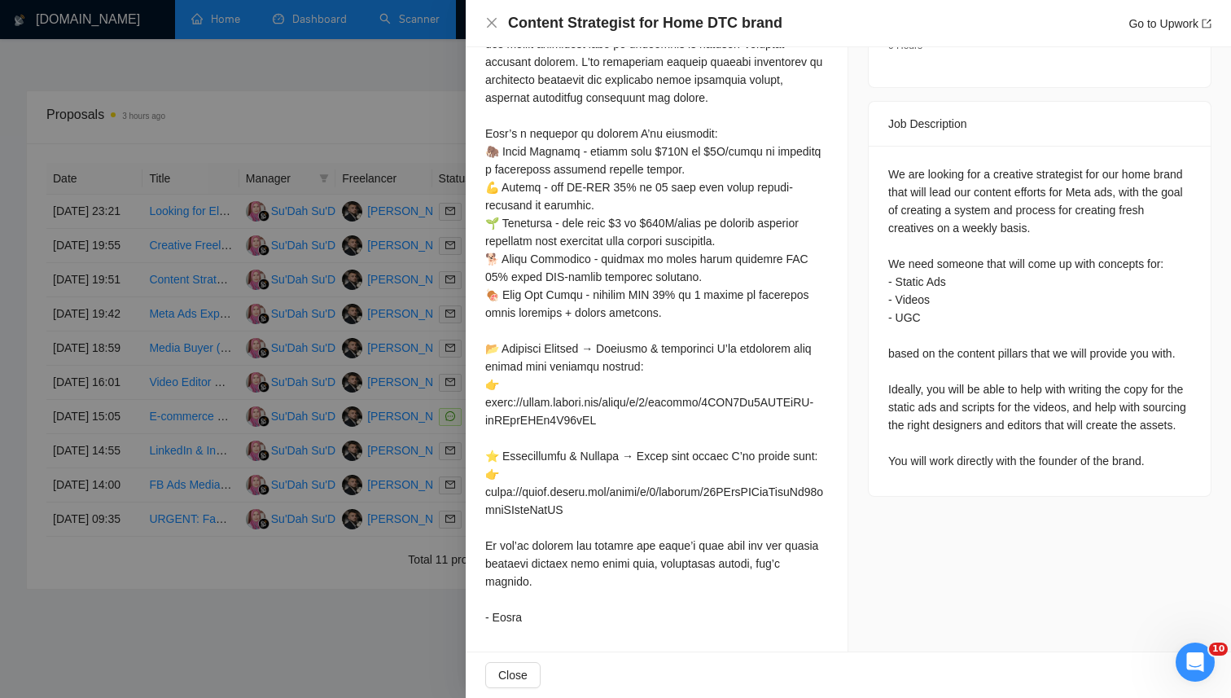
click at [311, 380] on div at bounding box center [615, 349] width 1231 height 698
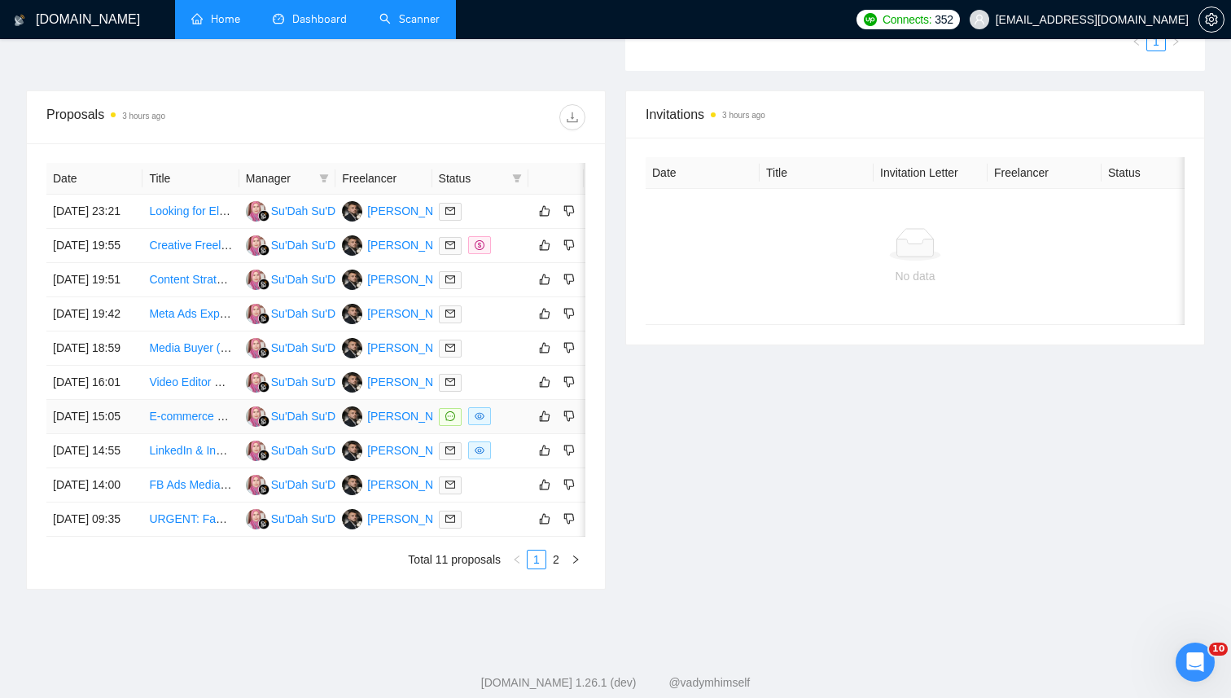
click at [195, 423] on link "E-commerce META Ads Expert Needed" at bounding box center [248, 416] width 199 height 13
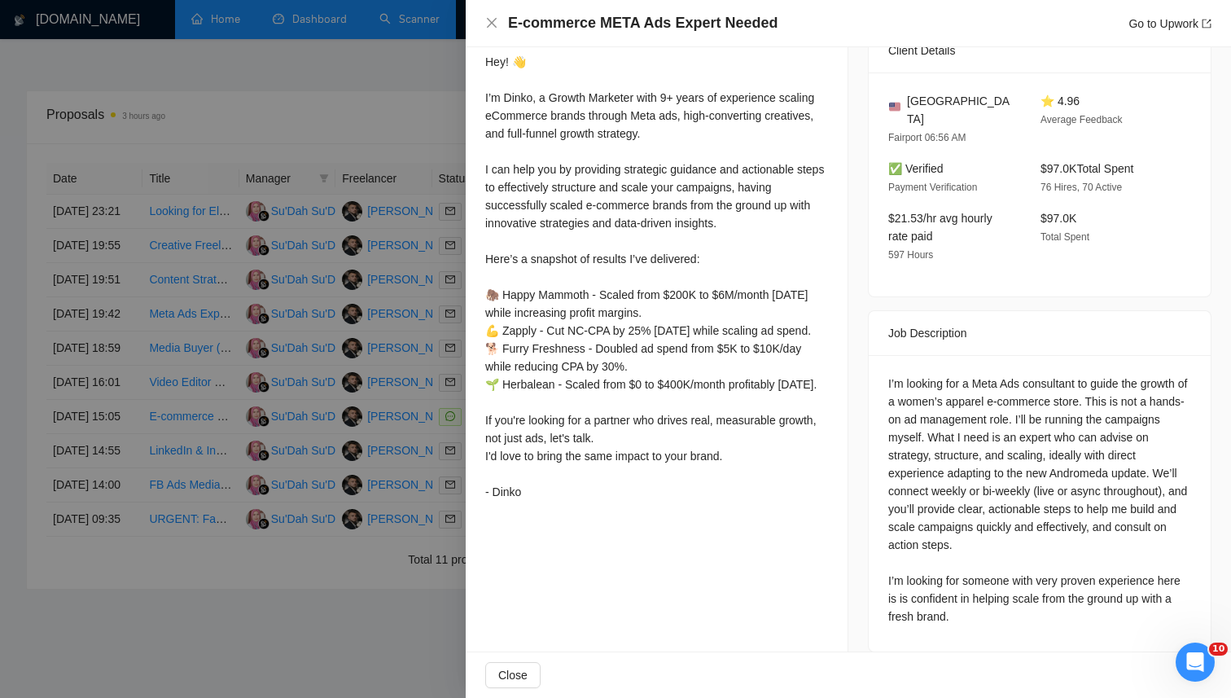
click at [385, 275] on div at bounding box center [615, 349] width 1231 height 698
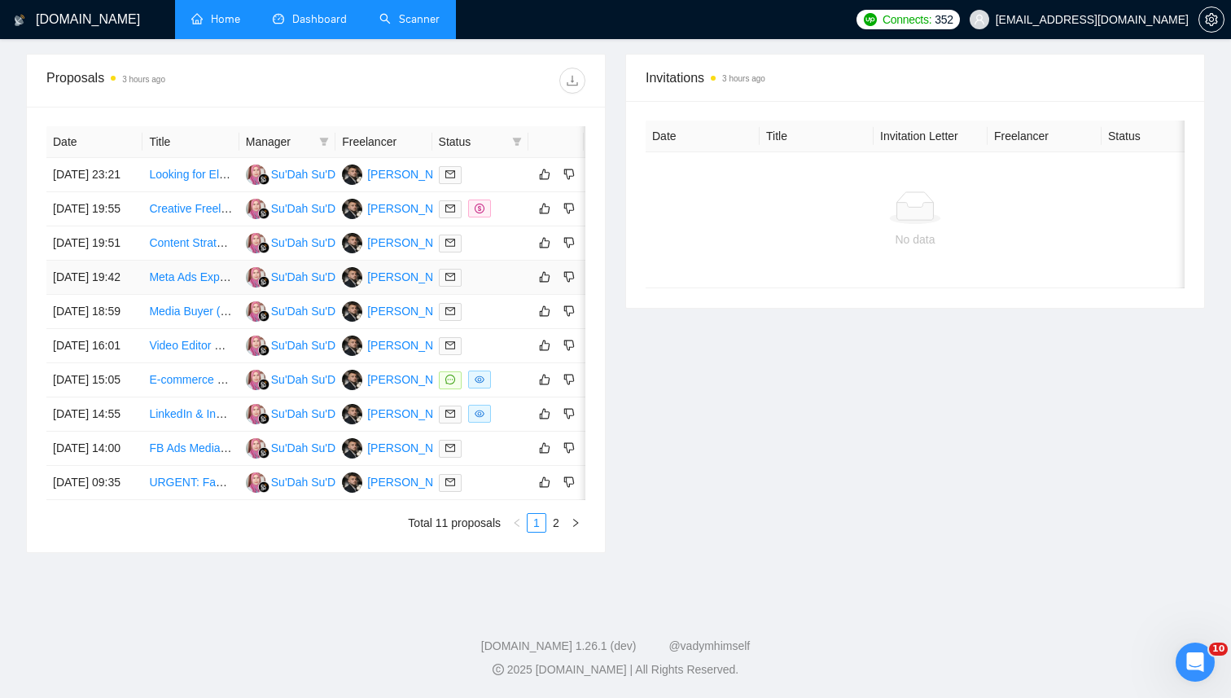
scroll to position [608, 0]
click at [186, 454] on link "FB Ads Media Buyer for Supplement brand (previous experience required)" at bounding box center [336, 447] width 375 height 13
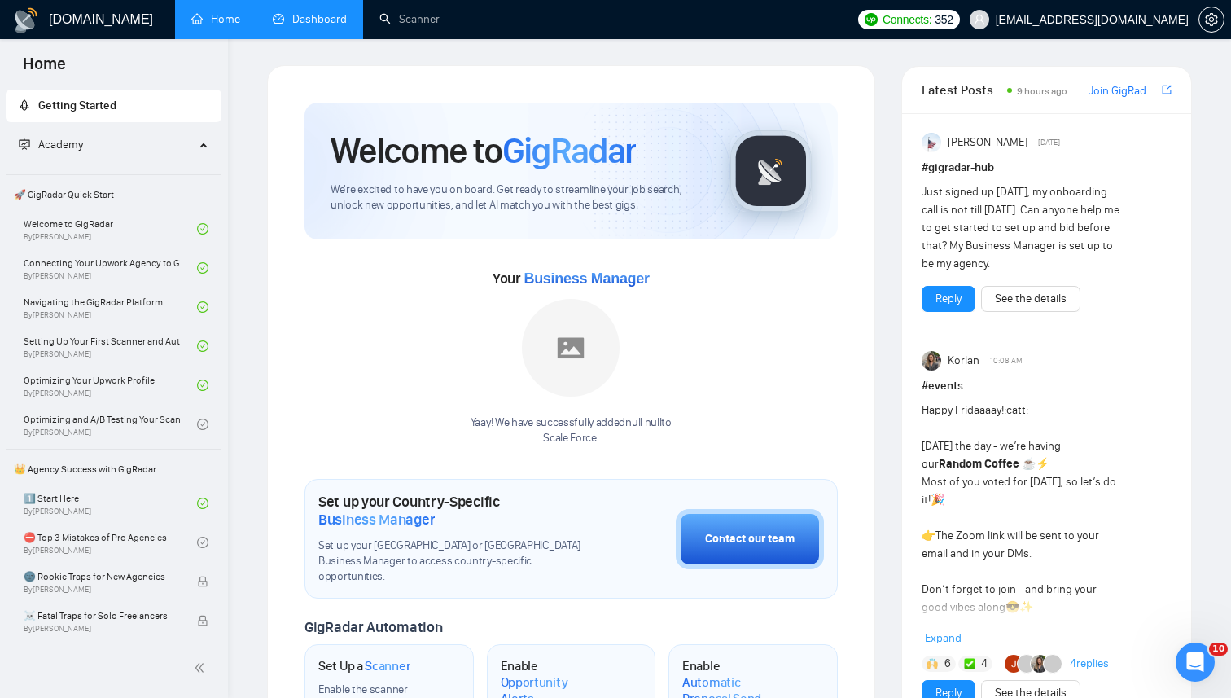
click at [313, 12] on link "Dashboard" at bounding box center [310, 19] width 74 height 14
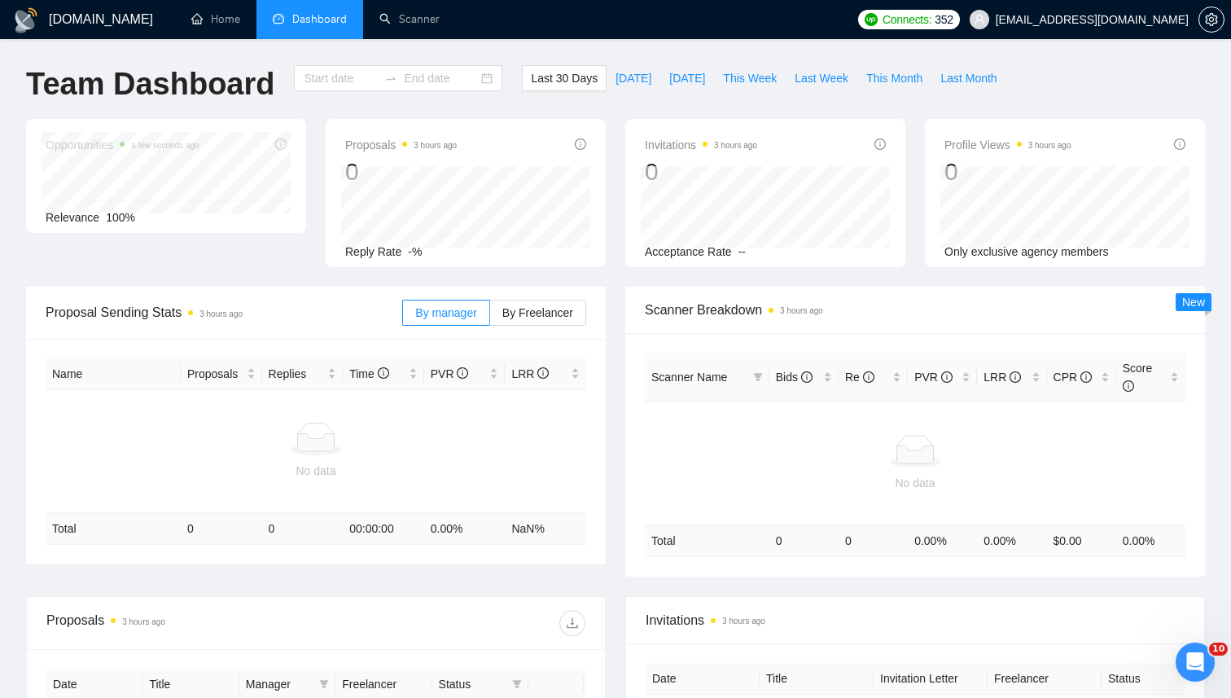
type input "[DATE]"
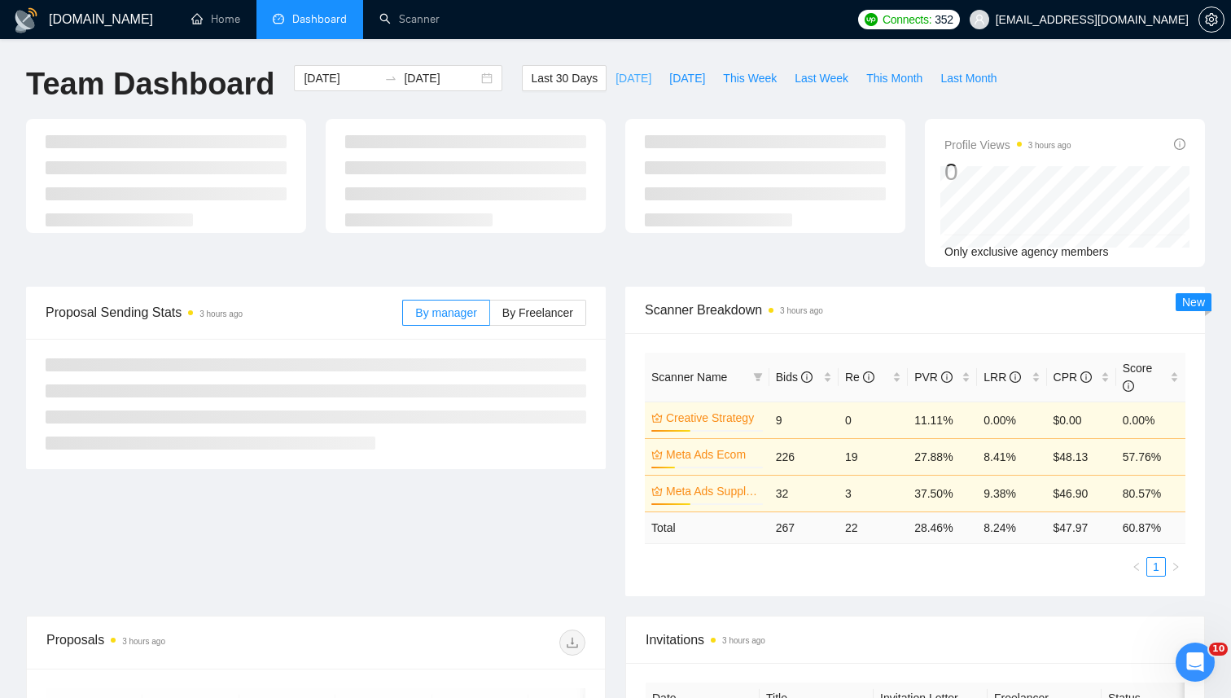
click at [616, 72] on span "[DATE]" at bounding box center [634, 78] width 36 height 18
type input "[DATE]"
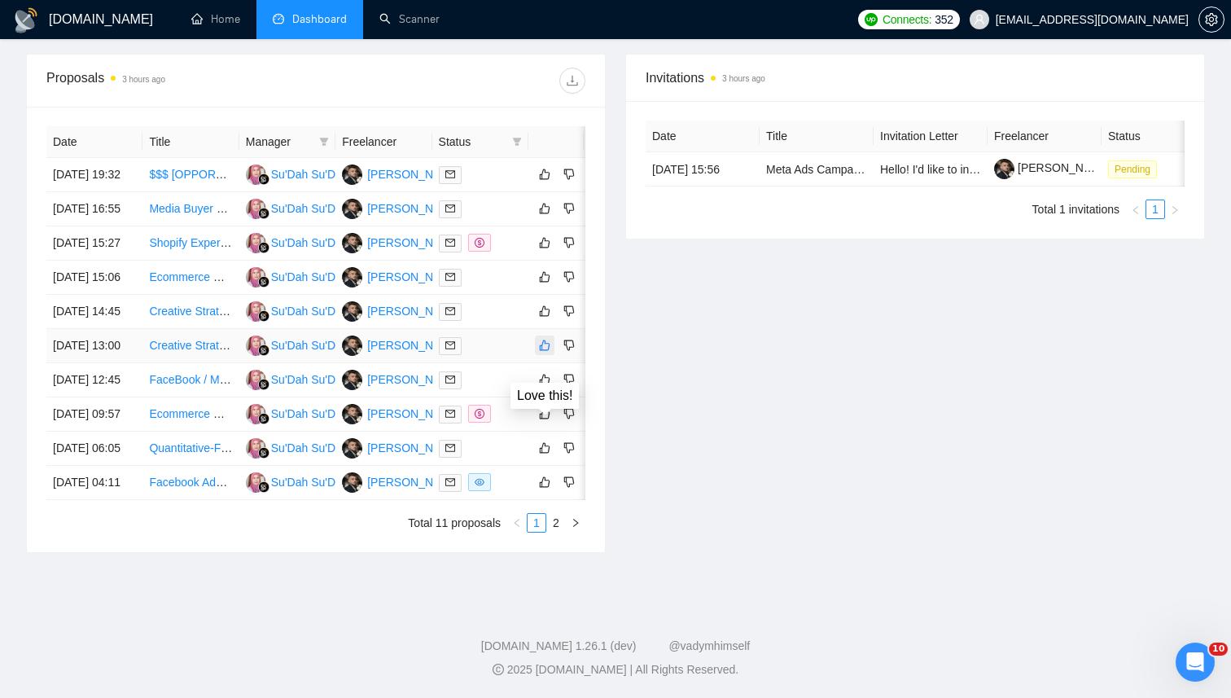
scroll to position [596, 0]
click at [576, 533] on button "button" at bounding box center [576, 523] width 20 height 20
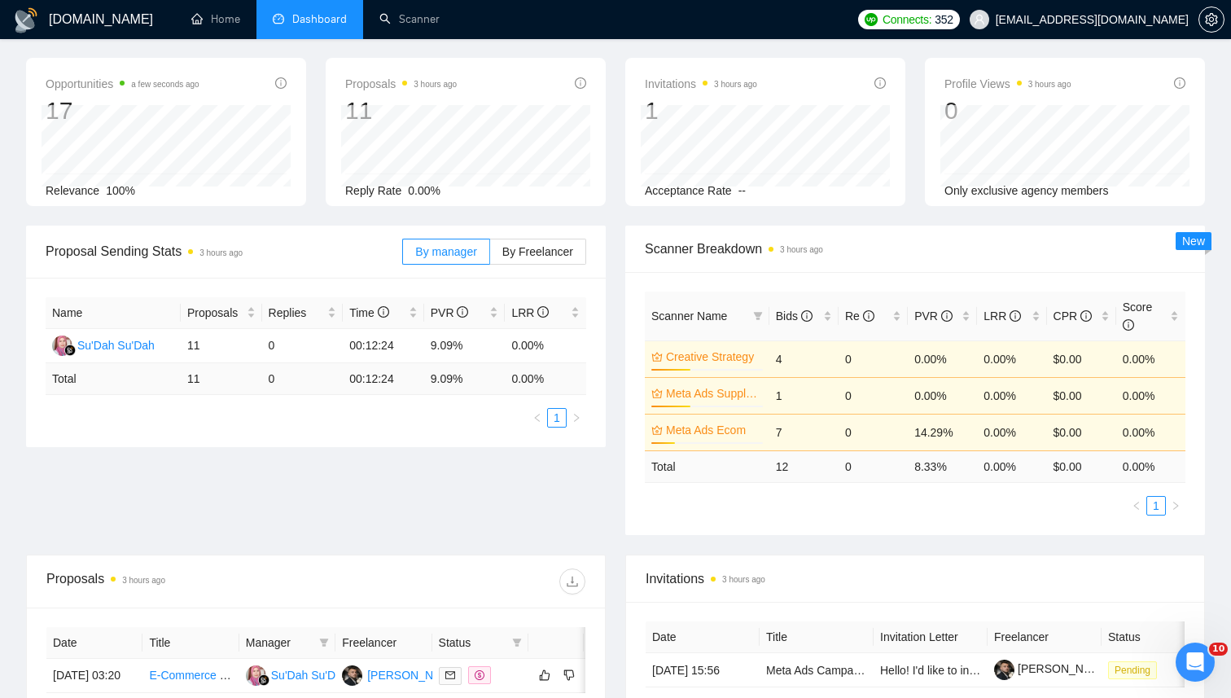
scroll to position [270, 0]
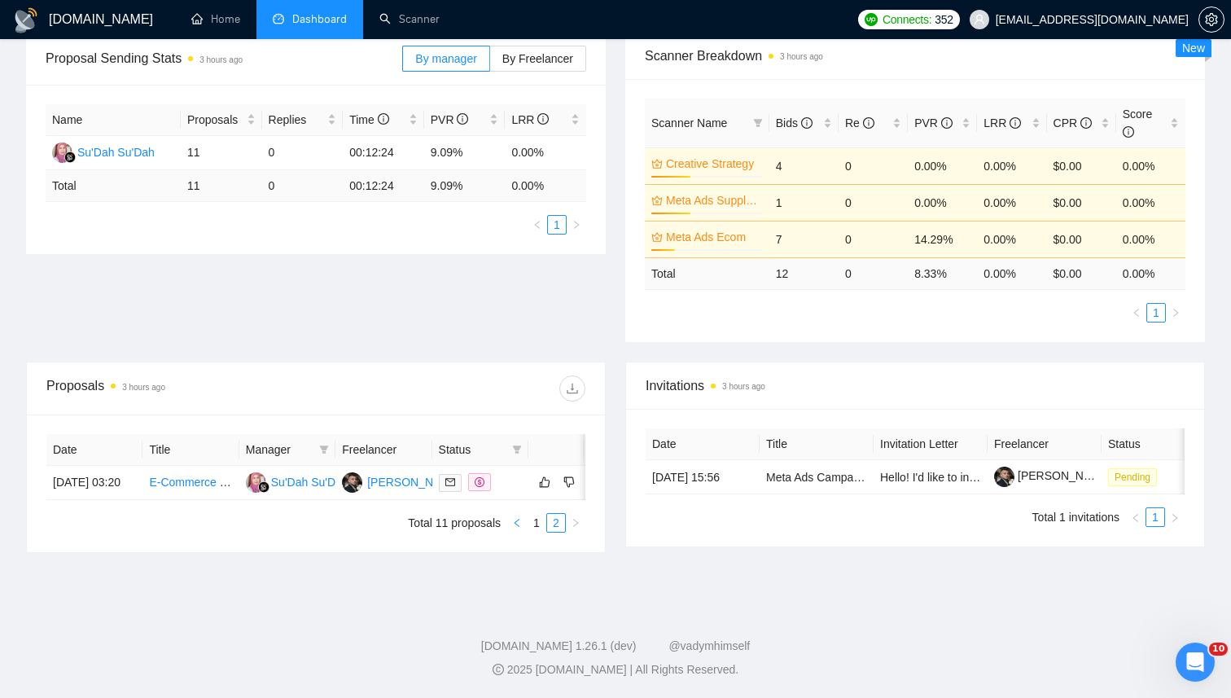
click at [513, 520] on icon "left" at bounding box center [517, 523] width 10 height 10
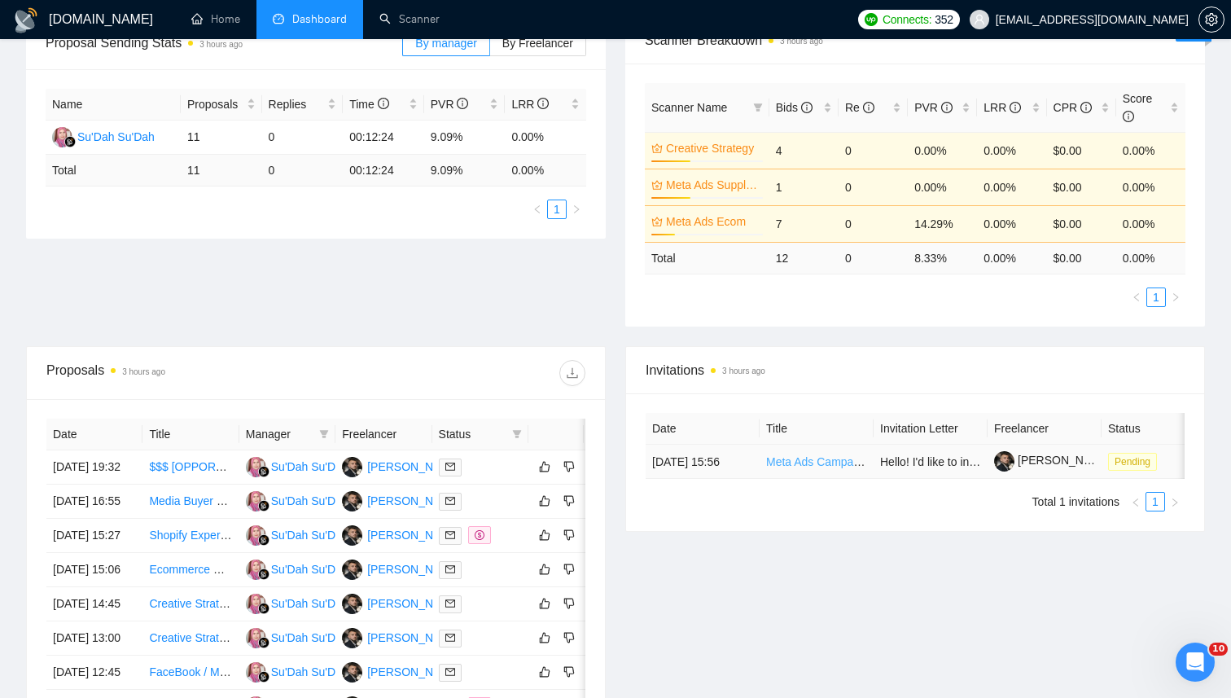
click at [800, 468] on link "Meta Ads Campaigns for new Print on Demand store" at bounding box center [899, 461] width 266 height 13
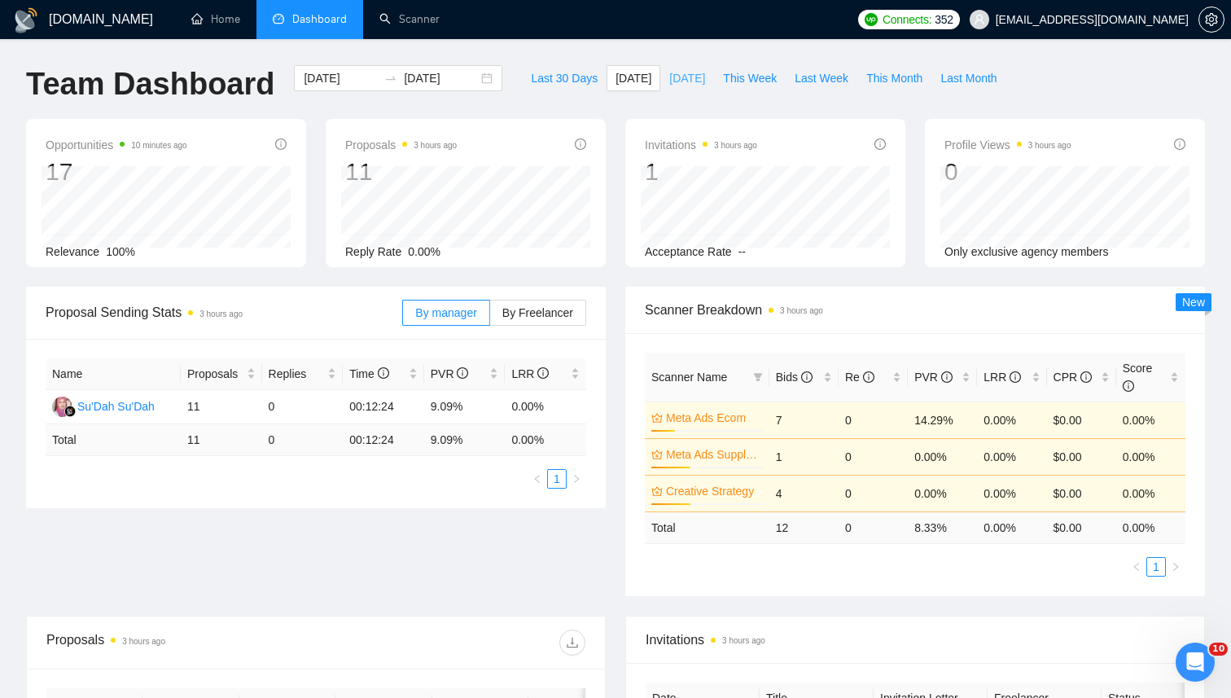
click at [686, 74] on span "[DATE]" at bounding box center [687, 78] width 36 height 18
type input "2025-09-18"
click at [901, 81] on span "This Month" at bounding box center [894, 78] width 56 height 18
type input "2025-09-01"
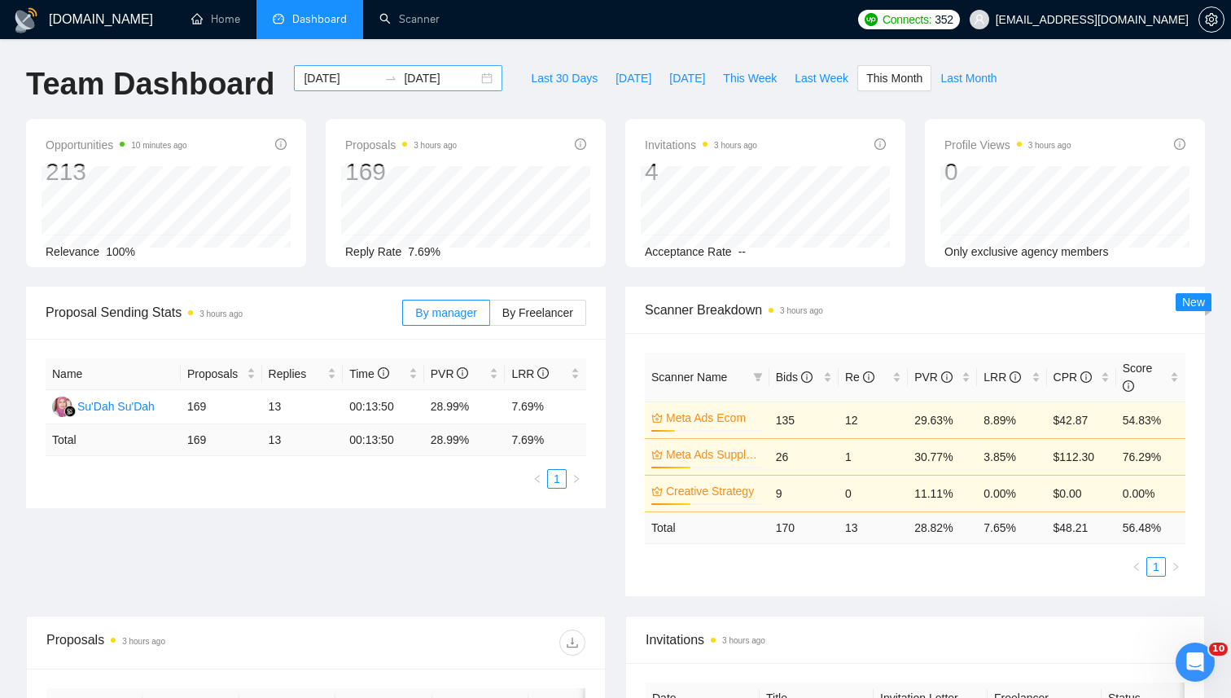
click at [404, 74] on input "2025-09-30" at bounding box center [441, 78] width 74 height 18
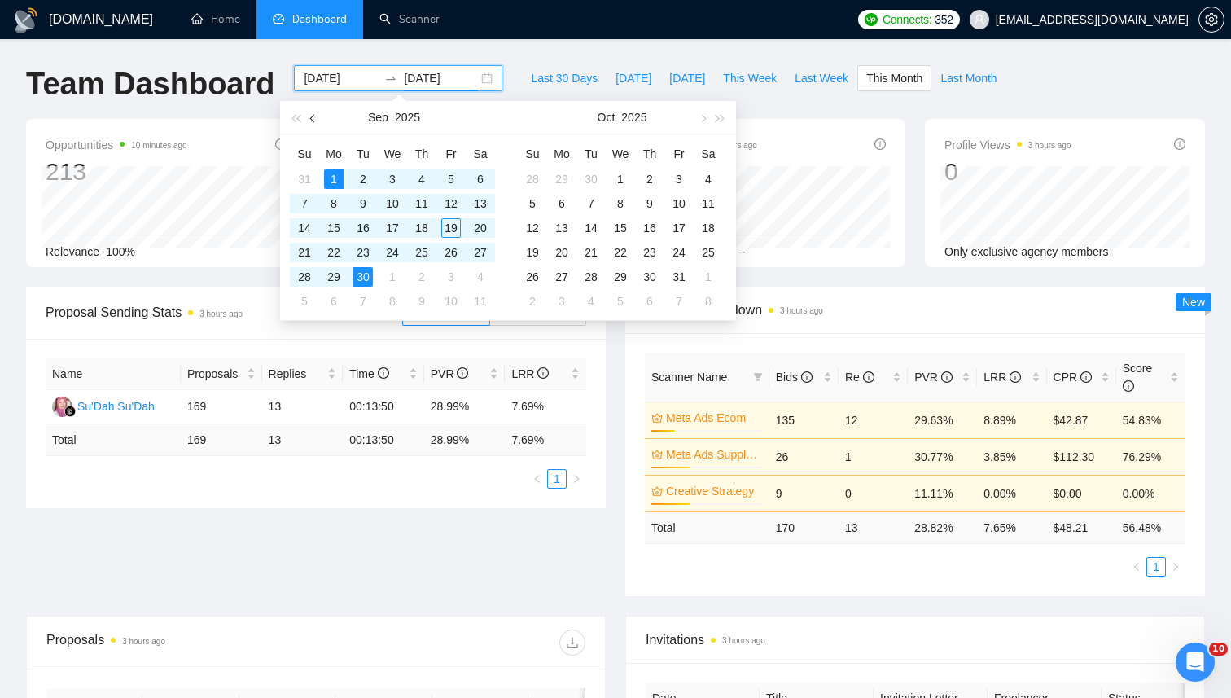
click at [316, 118] on span "button" at bounding box center [314, 118] width 8 height 8
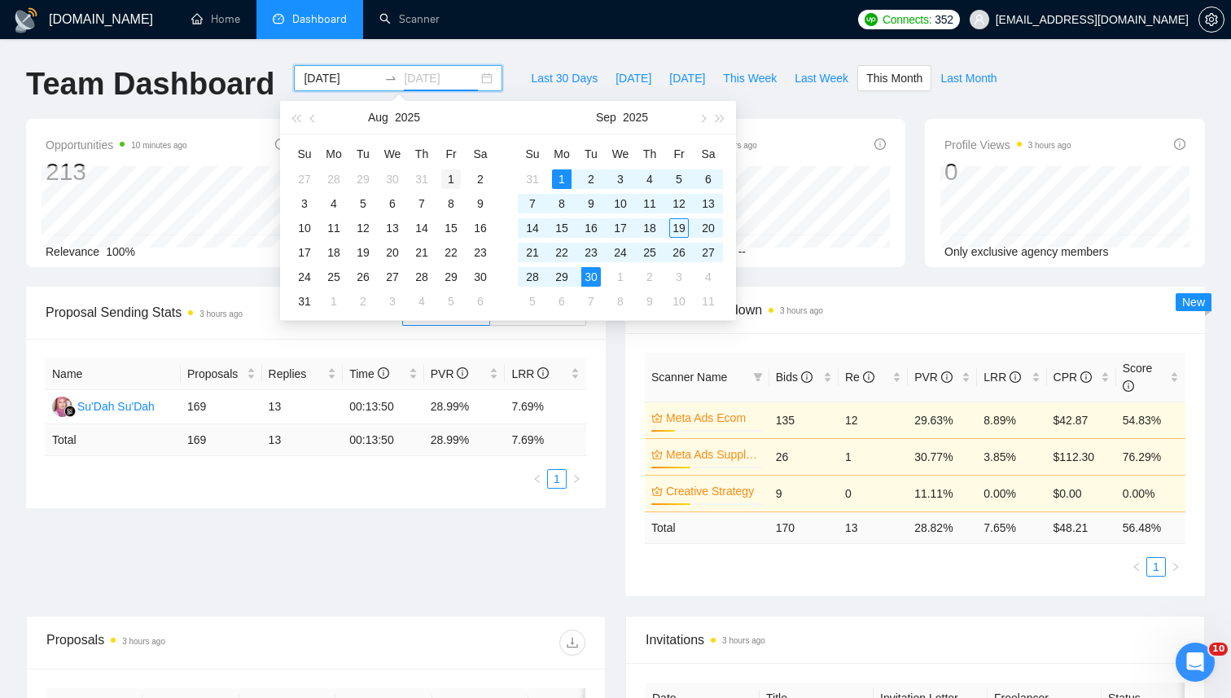
type input "2025-08-01"
click at [449, 178] on div "1" at bounding box center [451, 179] width 20 height 20
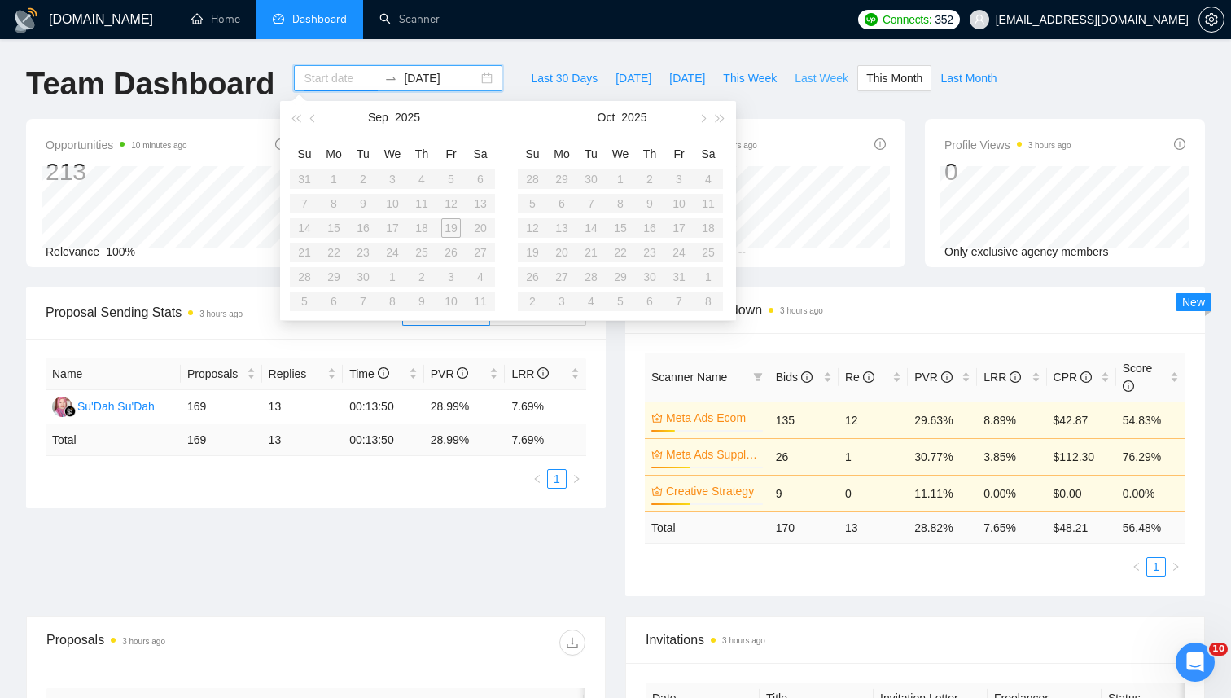
type input "2025-09-01"
type input "2025-09-30"
click at [853, 86] on button "Last Week" at bounding box center [822, 78] width 72 height 26
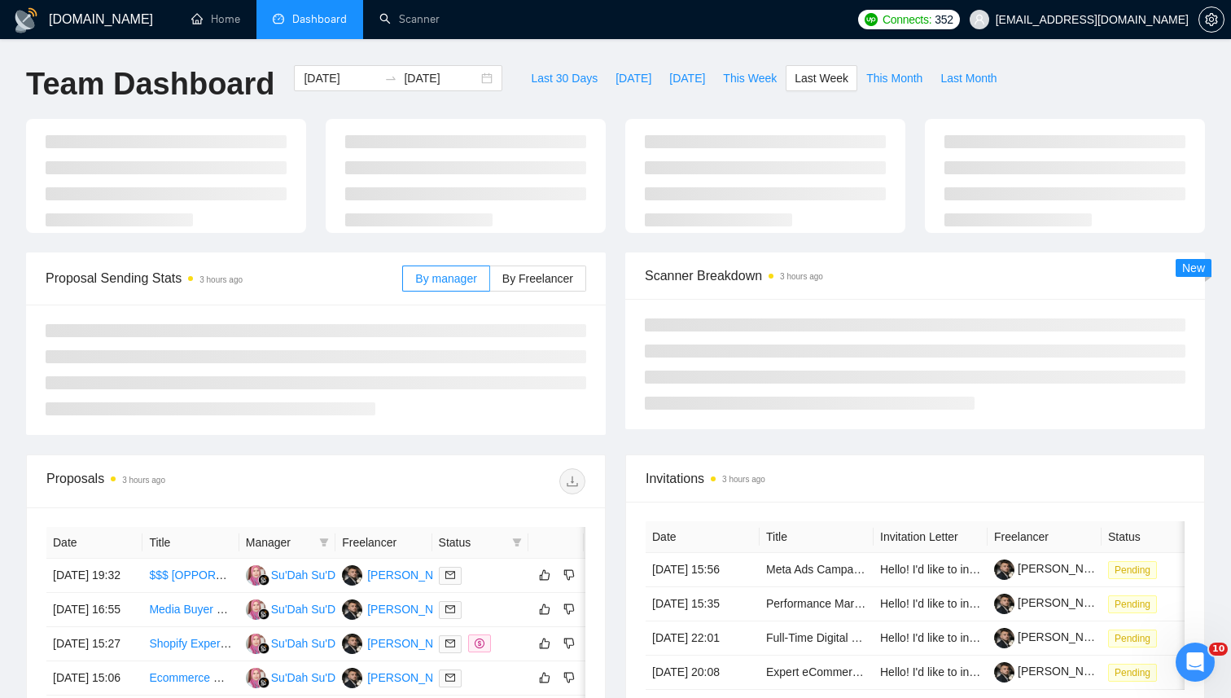
type input "2025-09-08"
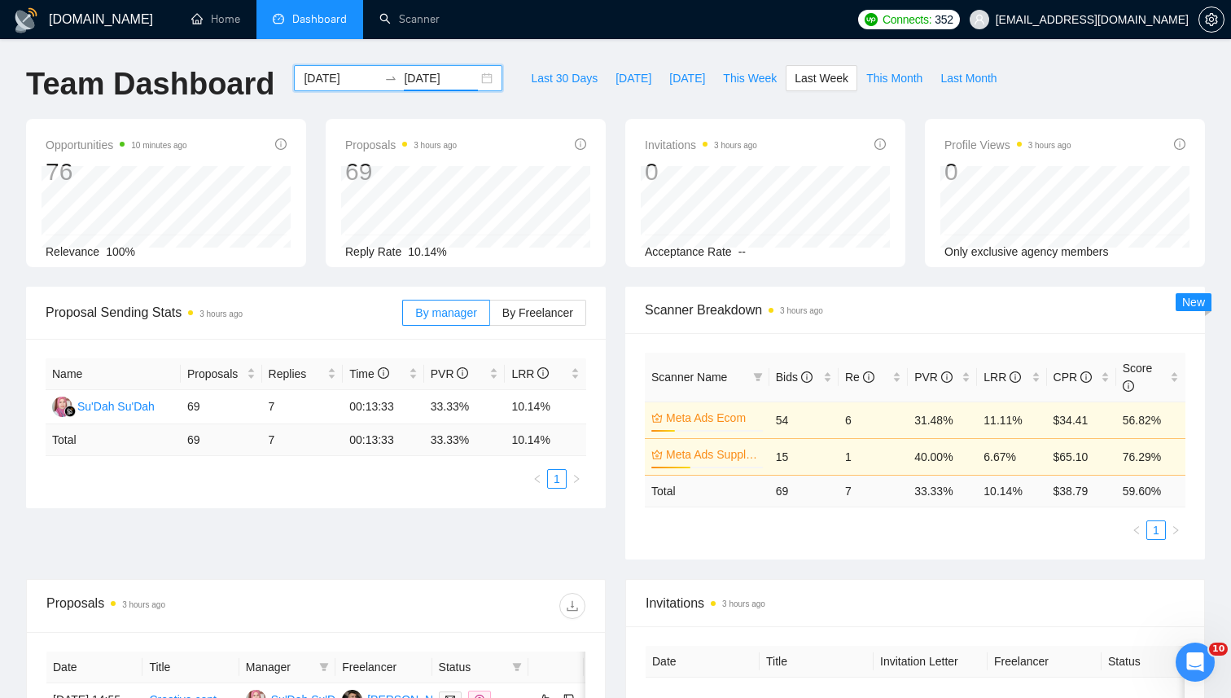
click at [404, 74] on input "2025-09-14" at bounding box center [441, 78] width 74 height 18
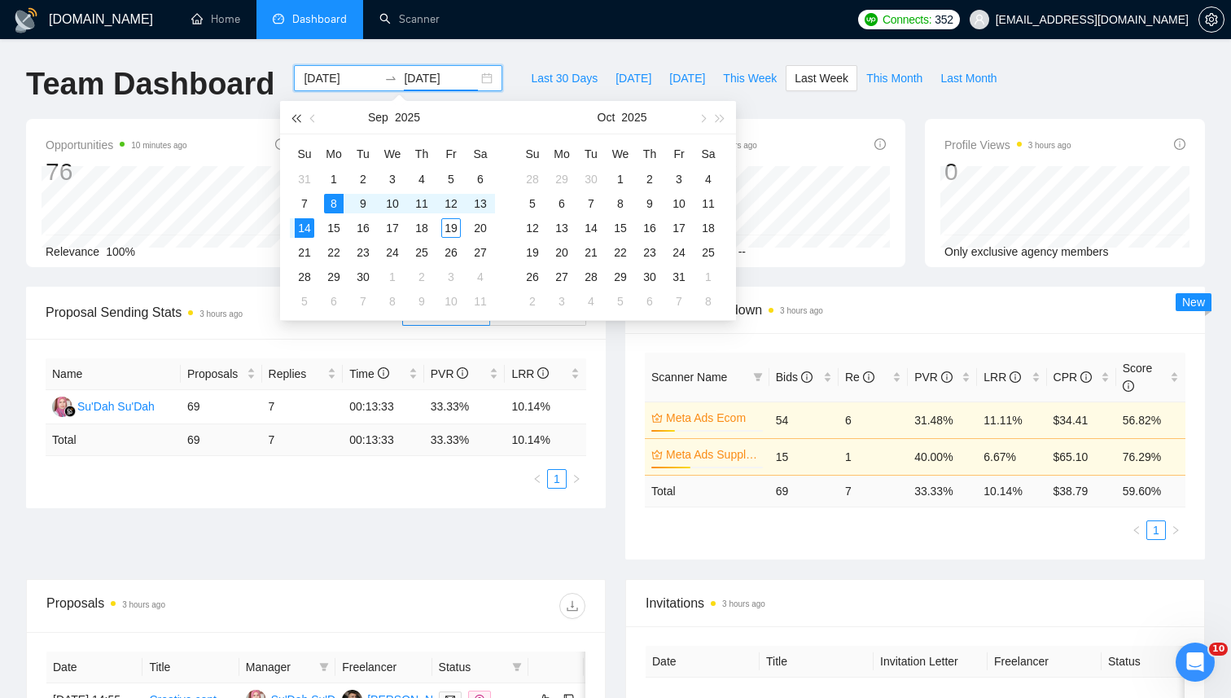
click at [291, 122] on button "button" at bounding box center [296, 117] width 18 height 33
type input "2024-09-01"
click at [303, 174] on div "1" at bounding box center [305, 179] width 20 height 20
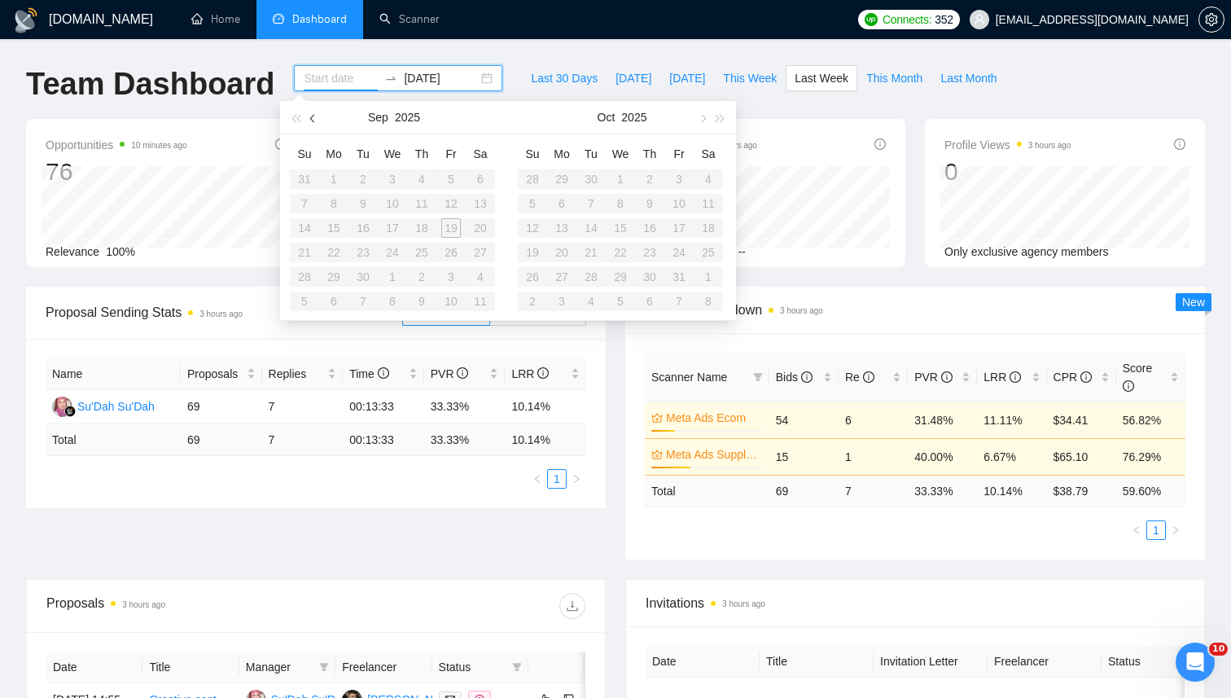
click at [313, 117] on span "button" at bounding box center [314, 118] width 8 height 8
click at [674, 236] on table "Su Mo Tu We Th Fr Sa 27 28 29 30 31 1 2 3 4 5 6 7 8 9 10 11 12 13 14 15 16 17 1…" at bounding box center [620, 227] width 205 height 173
click at [700, 122] on button "button" at bounding box center [702, 117] width 18 height 33
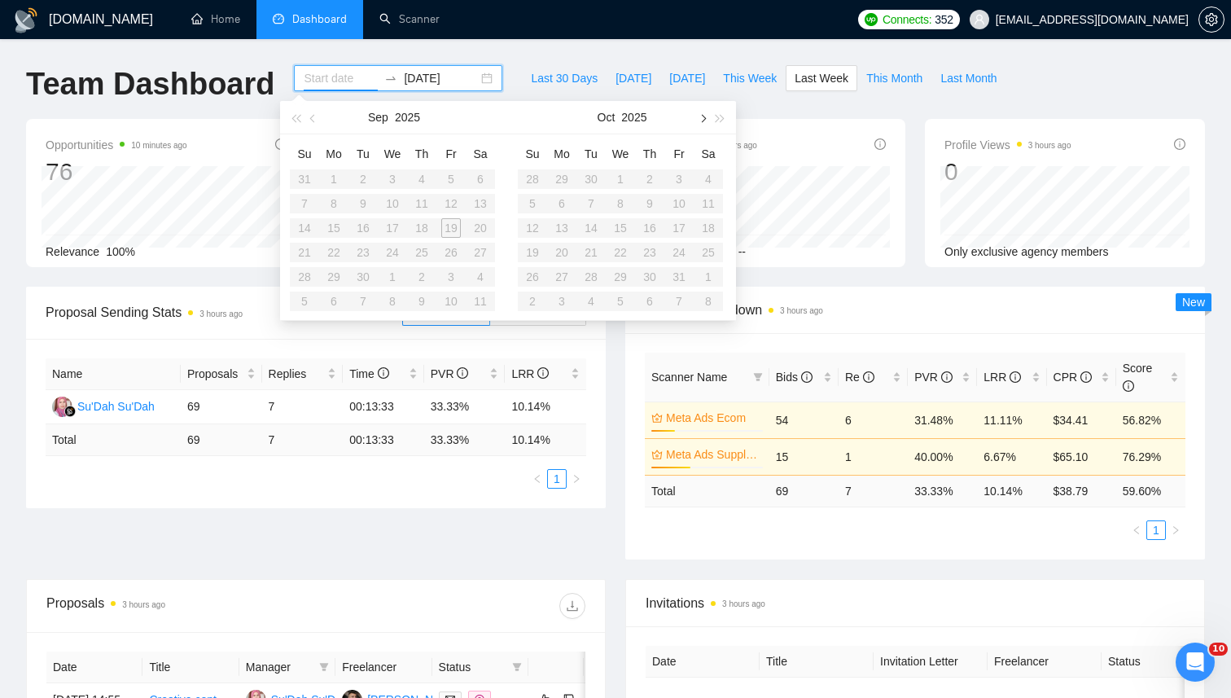
click at [700, 122] on button "button" at bounding box center [702, 117] width 18 height 33
type input "2025-09-08"
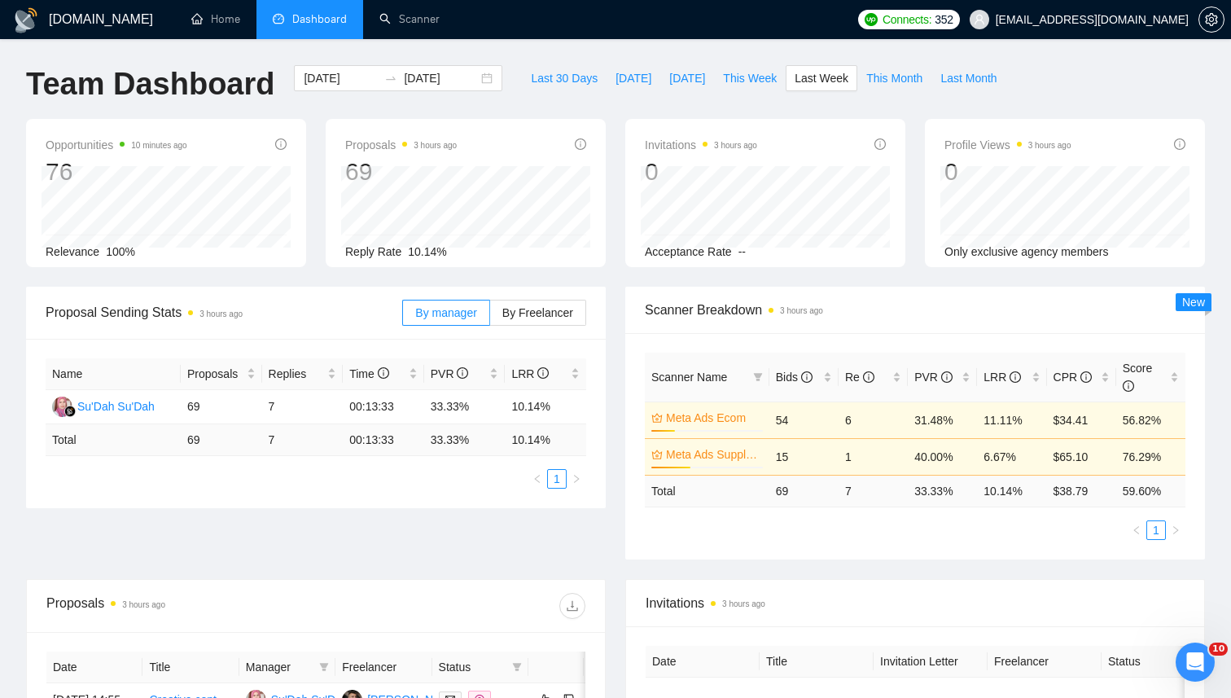
click at [458, 33] on ul "Home Dashboard Scanner" at bounding box center [509, 19] width 680 height 39
click at [455, 62] on div "GigRadar.io Home Dashboard Scanner Connects: 352 dmkolef@gmail.com Team Dashboa…" at bounding box center [615, 644] width 1231 height 1289
click at [456, 69] on input "2025-09-14" at bounding box center [441, 78] width 74 height 18
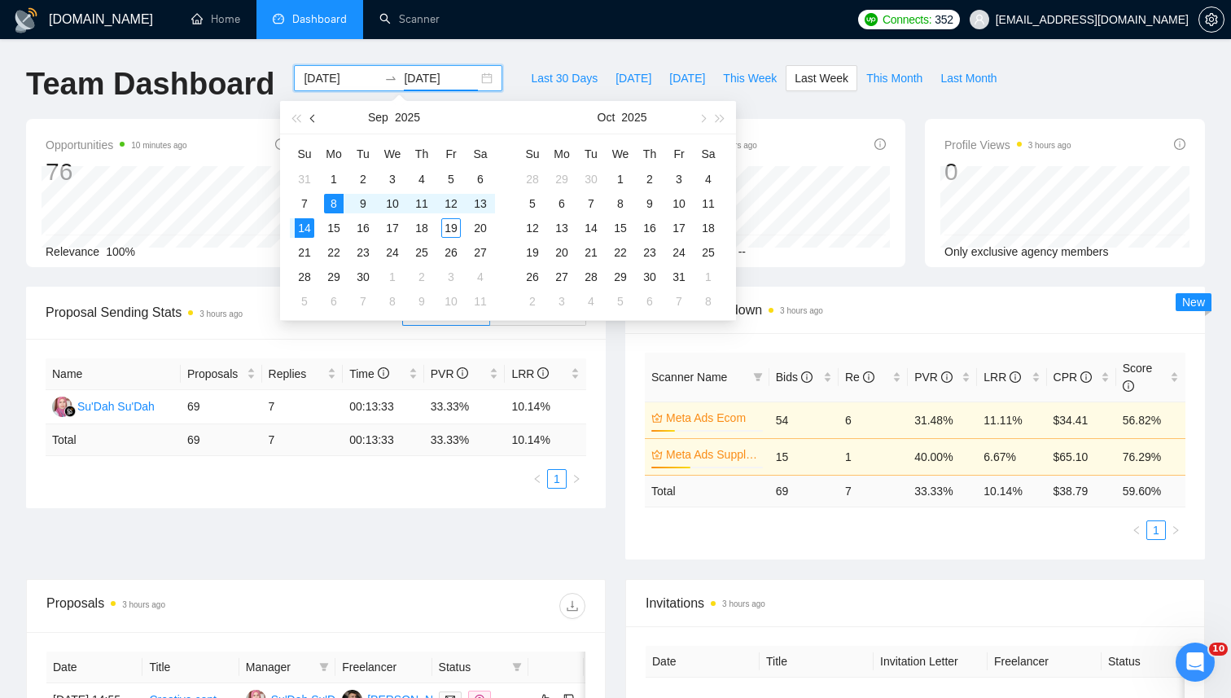
click at [314, 120] on span "button" at bounding box center [314, 118] width 8 height 8
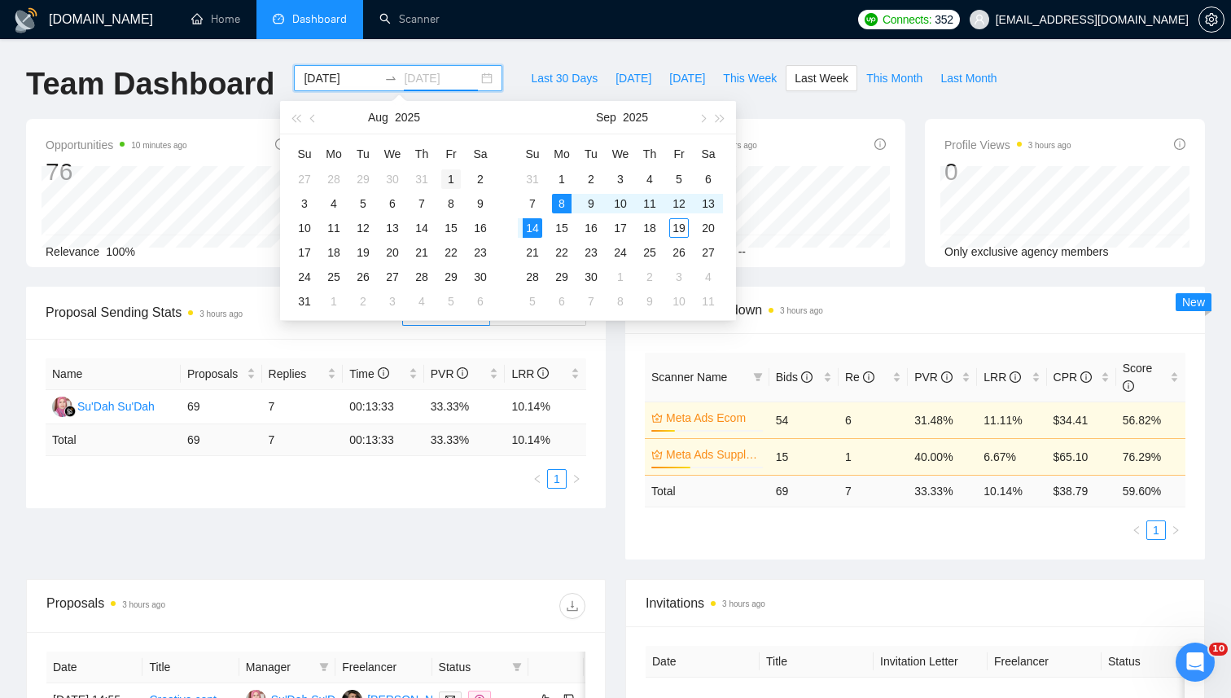
type input "2025-08-01"
click at [453, 178] on div "1" at bounding box center [451, 179] width 20 height 20
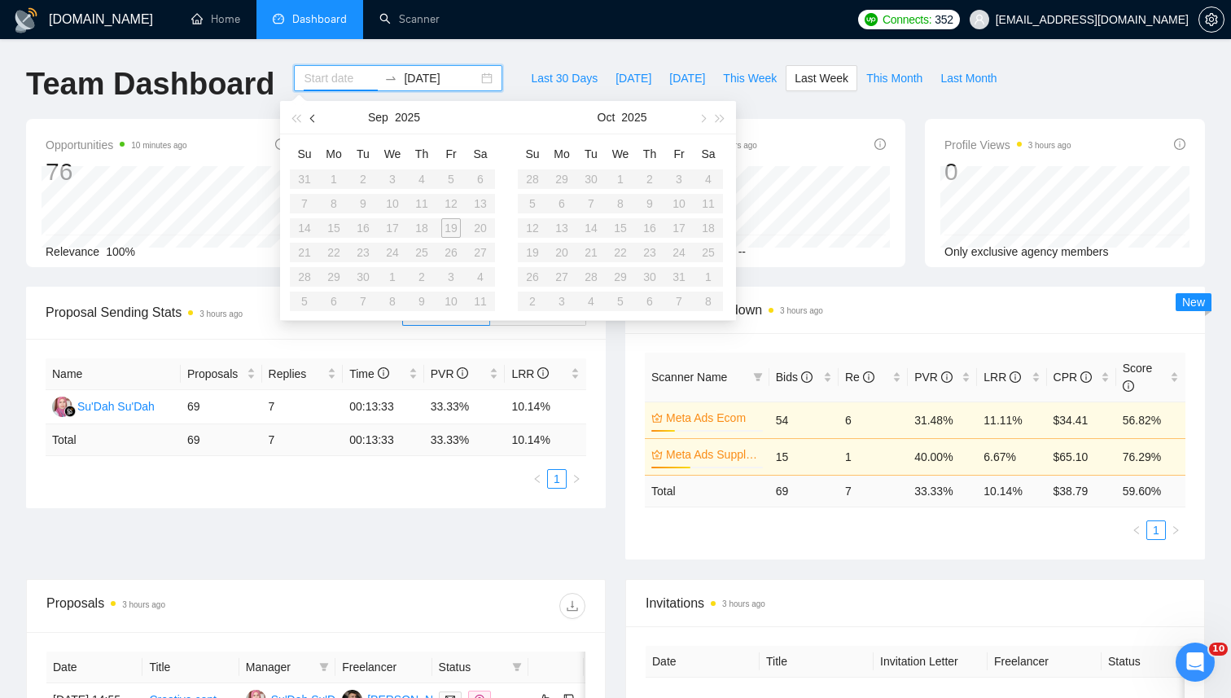
click at [317, 122] on button "button" at bounding box center [314, 117] width 18 height 33
type input "2025-07-30"
click at [481, 274] on table "Su Mo Tu We Th Fr Sa 27 28 29 30 31 1 2 3 4 5 6 7 8 9 10 11 12 13 14 15 16 17 1…" at bounding box center [392, 227] width 205 height 173
click at [448, 176] on div "1" at bounding box center [451, 179] width 20 height 20
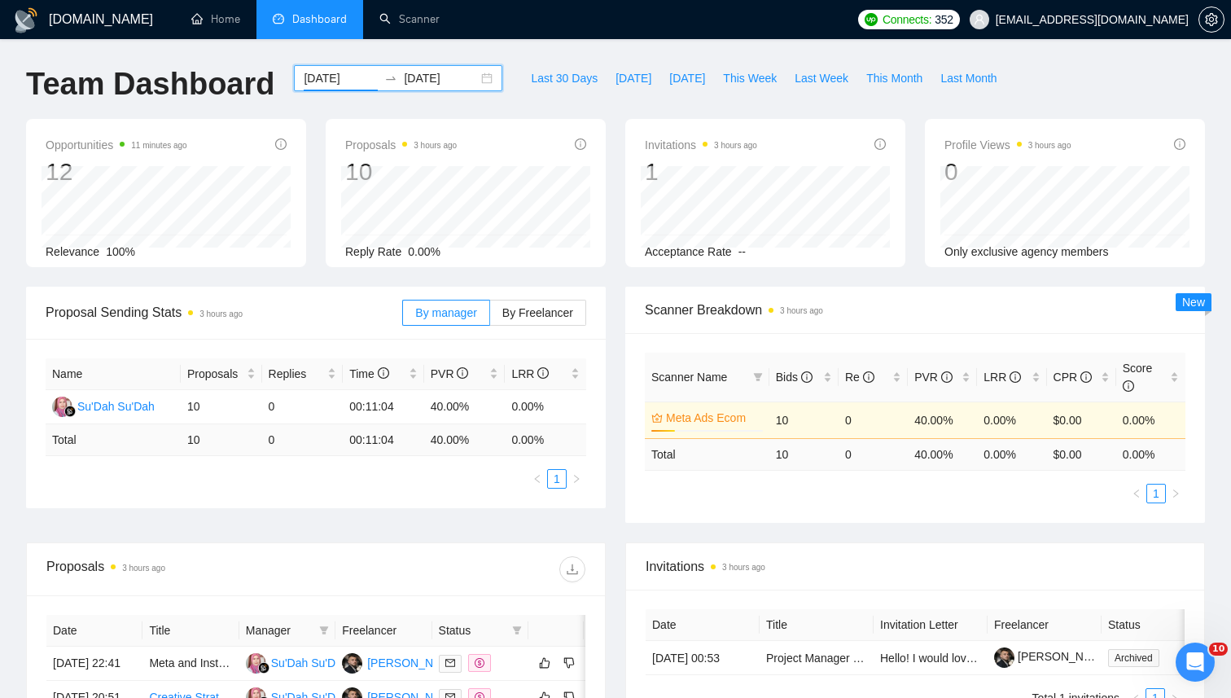
click at [471, 89] on div "2025-08-01 2025-08-01" at bounding box center [398, 78] width 208 height 26
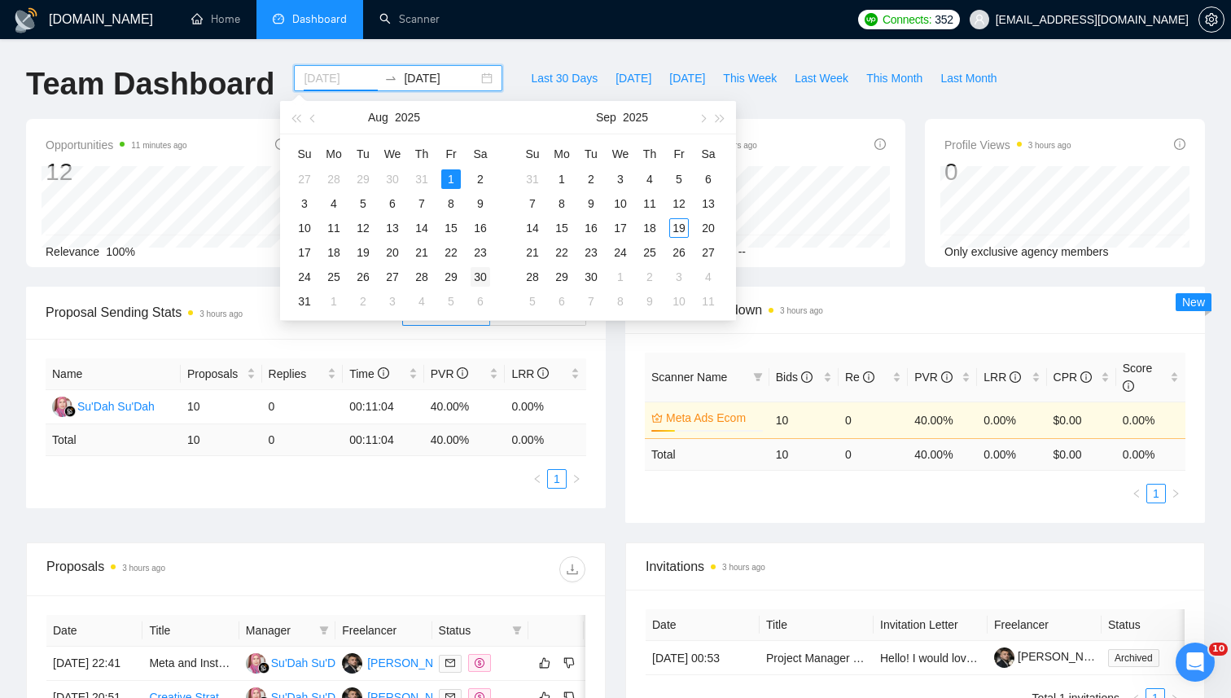
type input "2025-08-30"
click at [481, 279] on div "30" at bounding box center [481, 277] width 20 height 20
type input "2025-08-30"
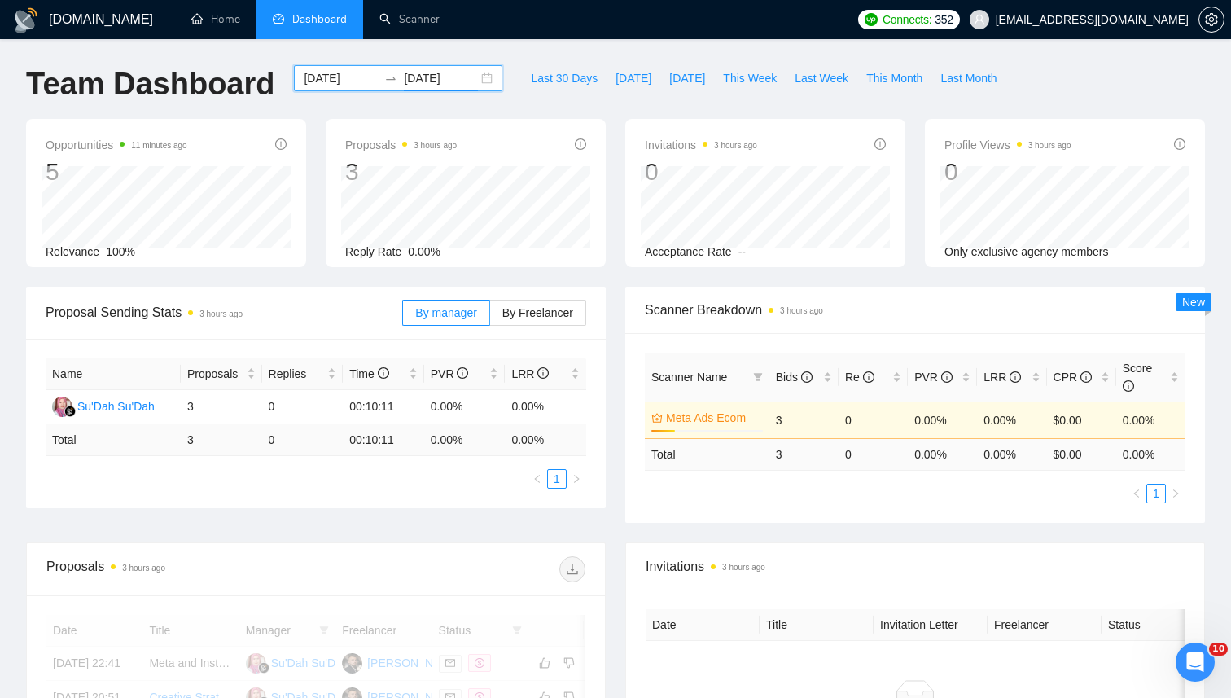
click at [484, 81] on div "2025-08-30 2025-08-30" at bounding box center [398, 78] width 208 height 26
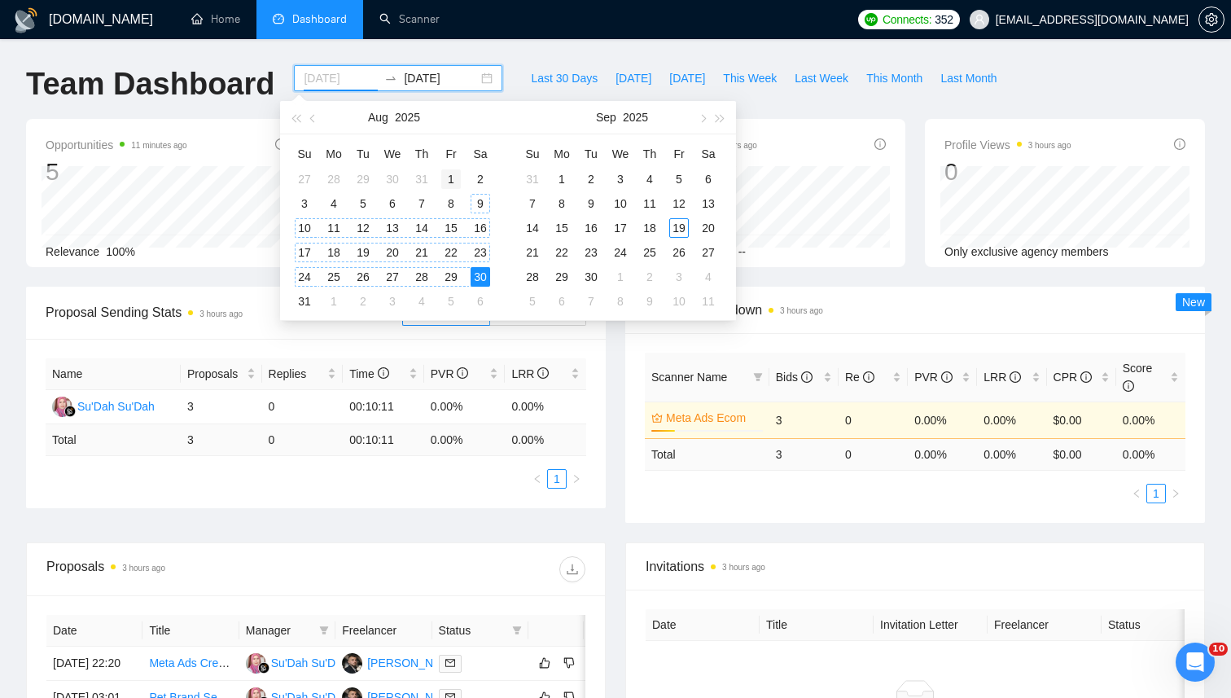
type input "2025-08-01"
click at [450, 173] on div "1" at bounding box center [451, 179] width 20 height 20
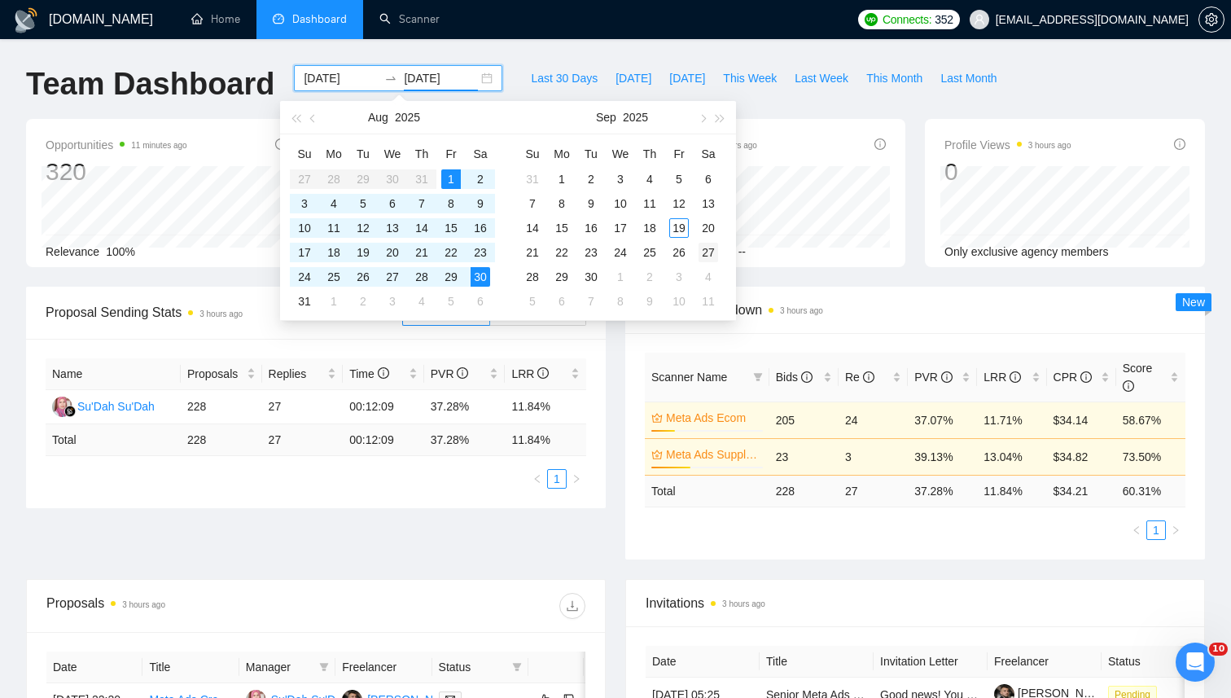
type input "2025-08-30"
click at [788, 143] on div "Invitations 3 hours ago 8" at bounding box center [765, 161] width 241 height 52
